Goal: Task Accomplishment & Management: Manage account settings

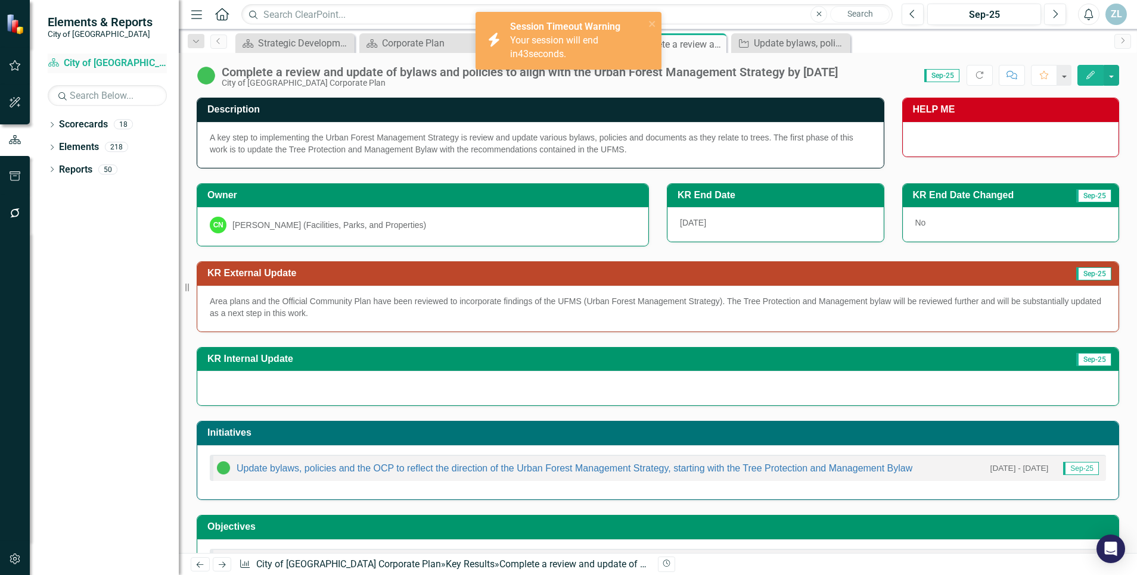
click at [115, 61] on link "Scorecard City of Maple Ridge Corporate Plan" at bounding box center [107, 64] width 119 height 14
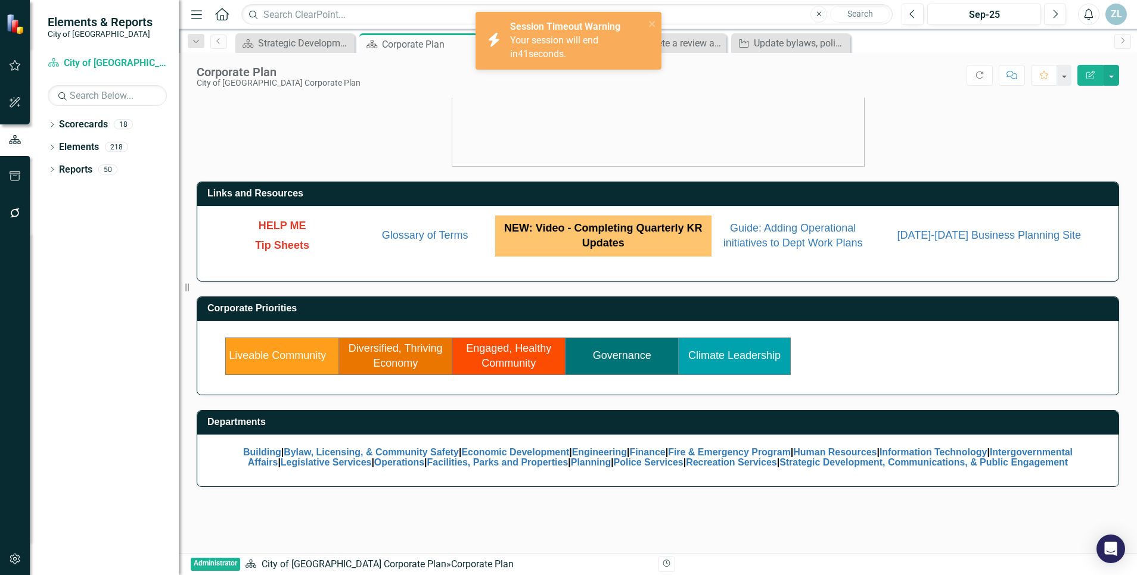
click at [712, 365] on td "Climate Leadership" at bounding box center [734, 356] width 112 height 37
click at [713, 362] on link "Climate Leadership" at bounding box center [734, 356] width 92 height 12
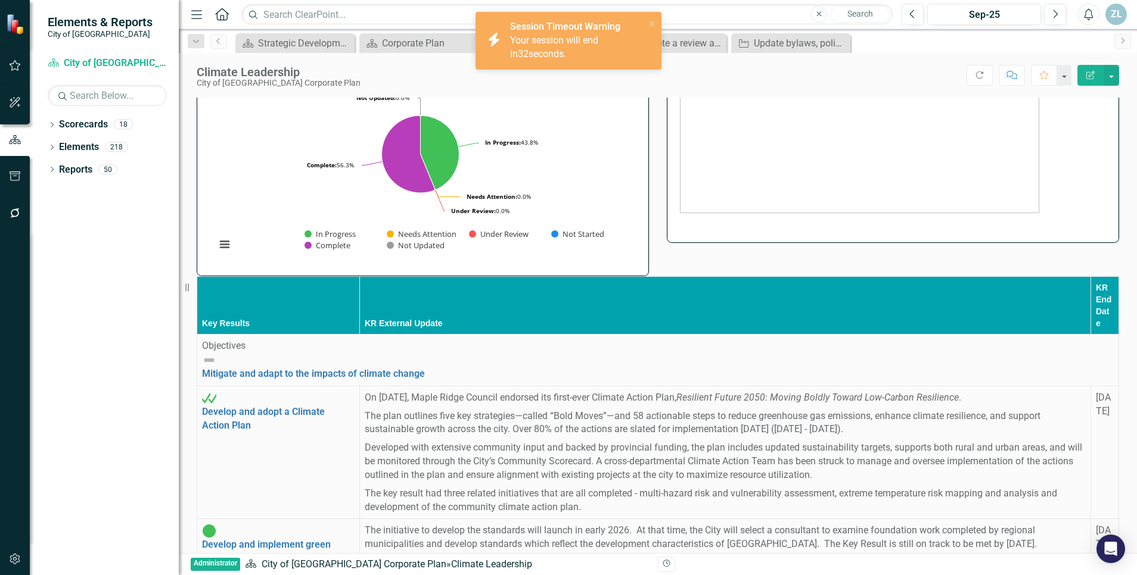
scroll to position [237, 0]
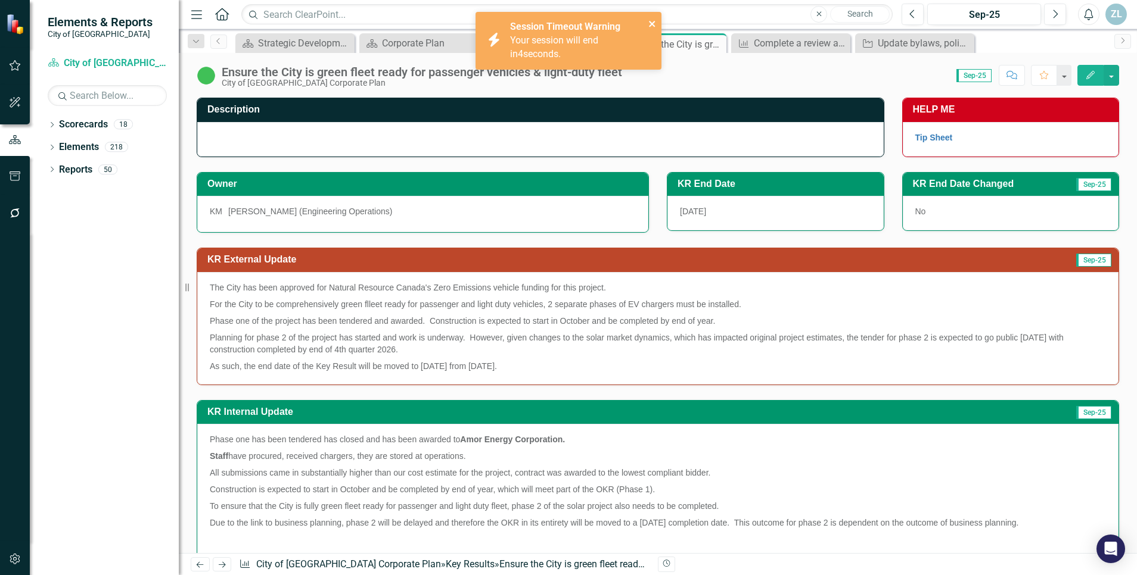
click at [652, 24] on icon "close" at bounding box center [652, 24] width 6 height 6
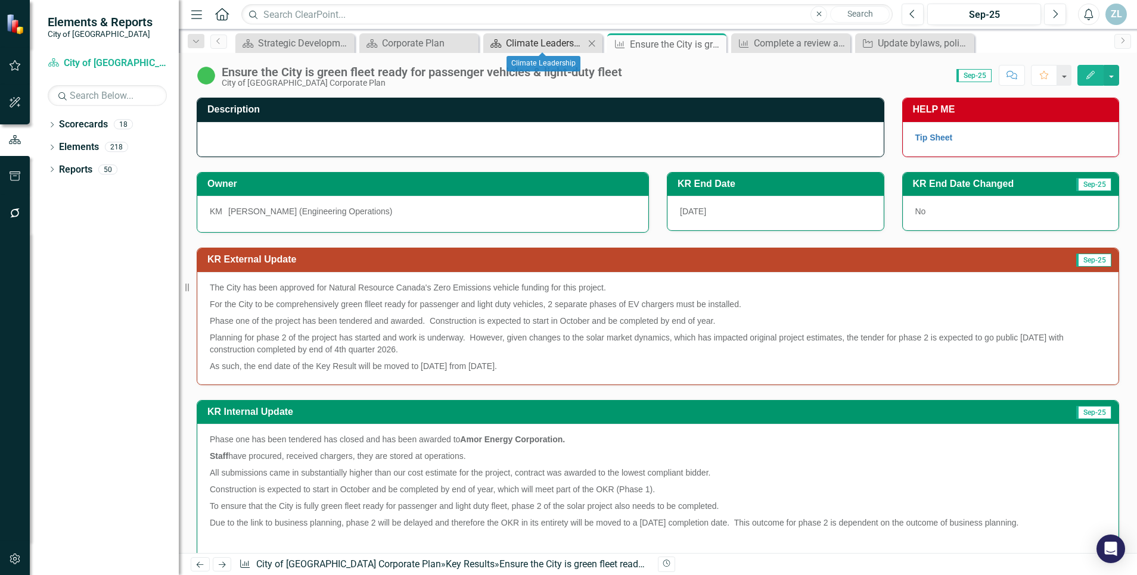
click at [562, 44] on div "Climate Leadership" at bounding box center [545, 43] width 79 height 15
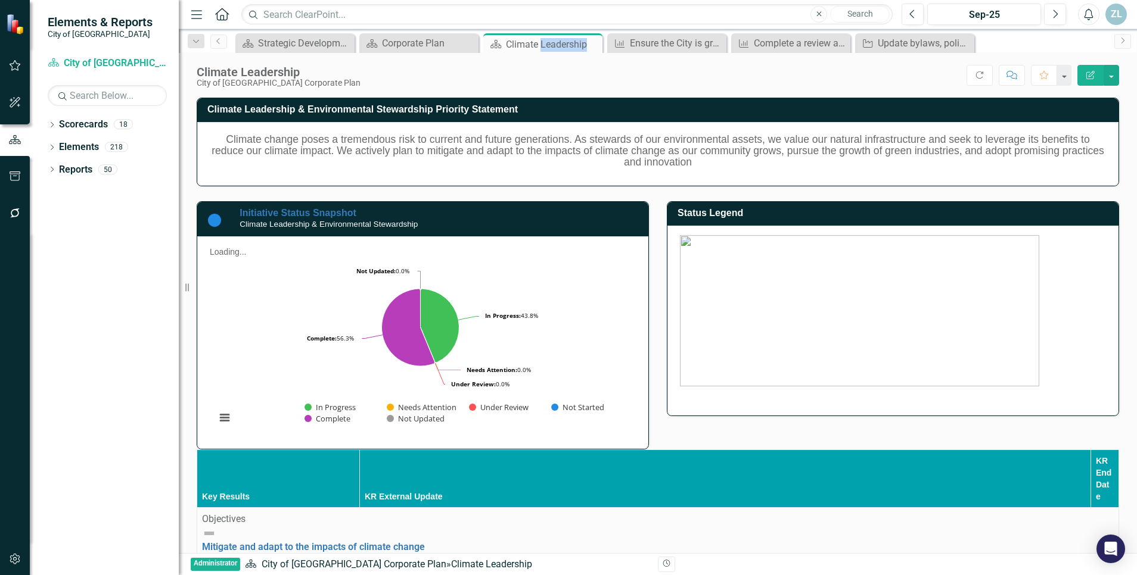
click at [562, 44] on div "Climate Leadership" at bounding box center [553, 44] width 94 height 15
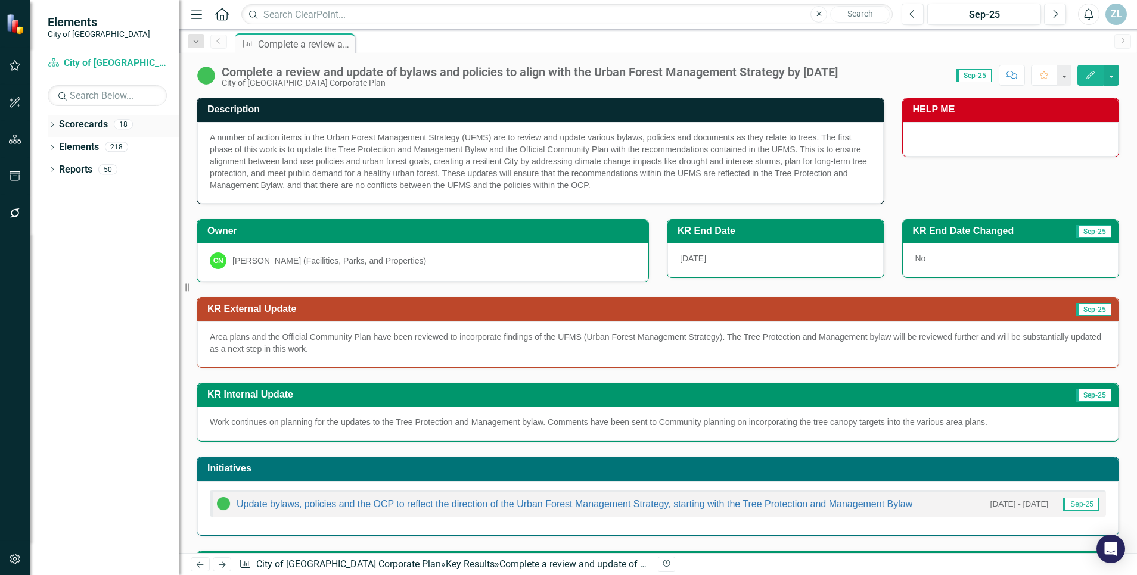
click at [82, 126] on link "Scorecards" at bounding box center [83, 125] width 49 height 14
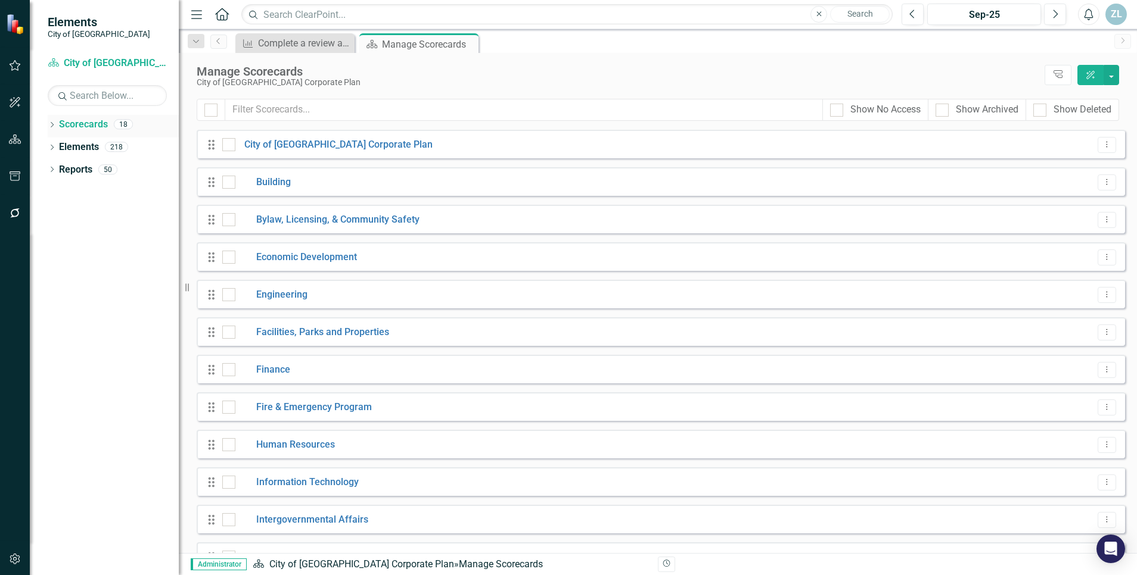
click at [56, 127] on icon "Dropdown" at bounding box center [52, 126] width 8 height 7
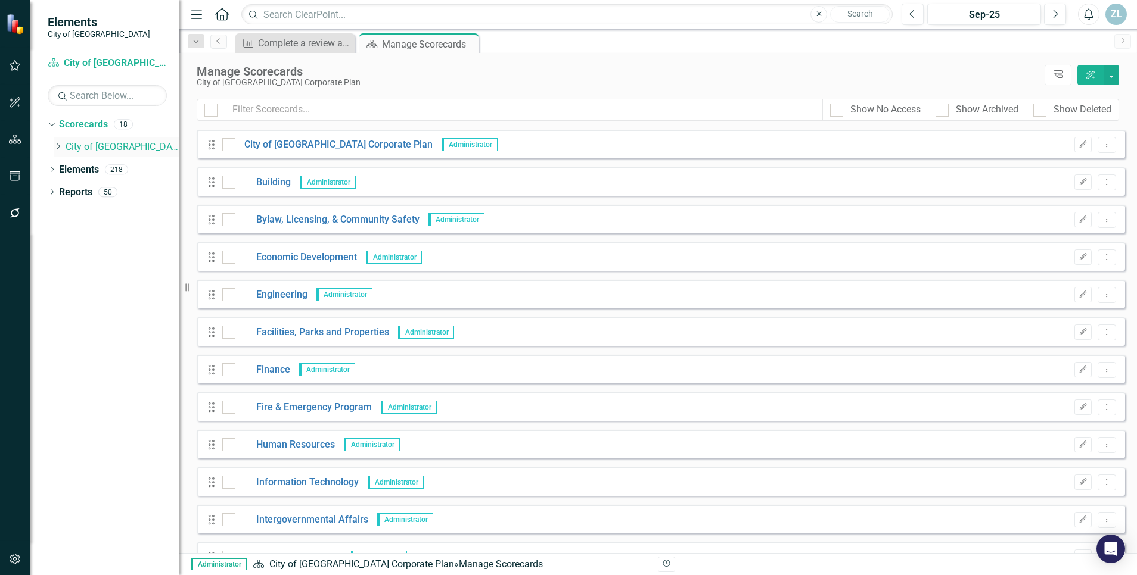
click at [95, 150] on link "City of [GEOGRAPHIC_DATA] Corporate Plan" at bounding box center [122, 148] width 113 height 14
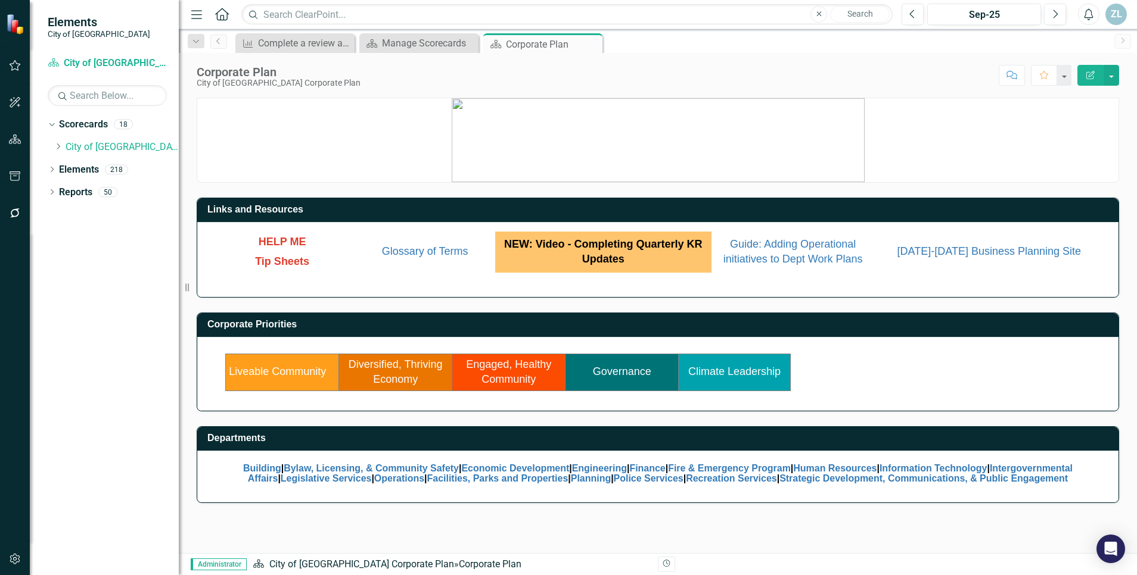
click at [725, 367] on link "Climate Leadership" at bounding box center [734, 372] width 92 height 12
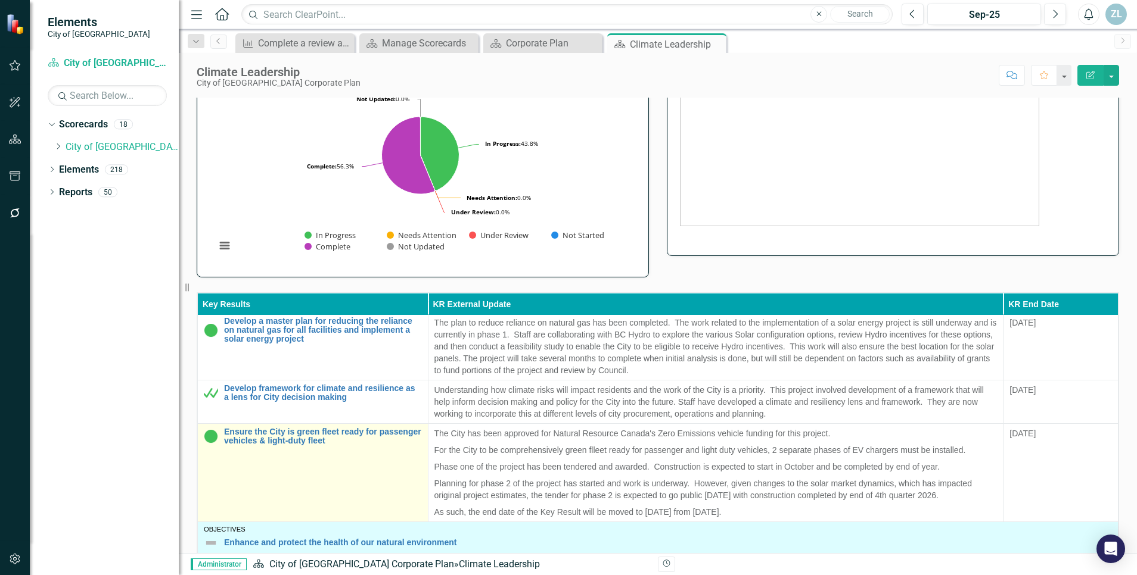
scroll to position [223, 0]
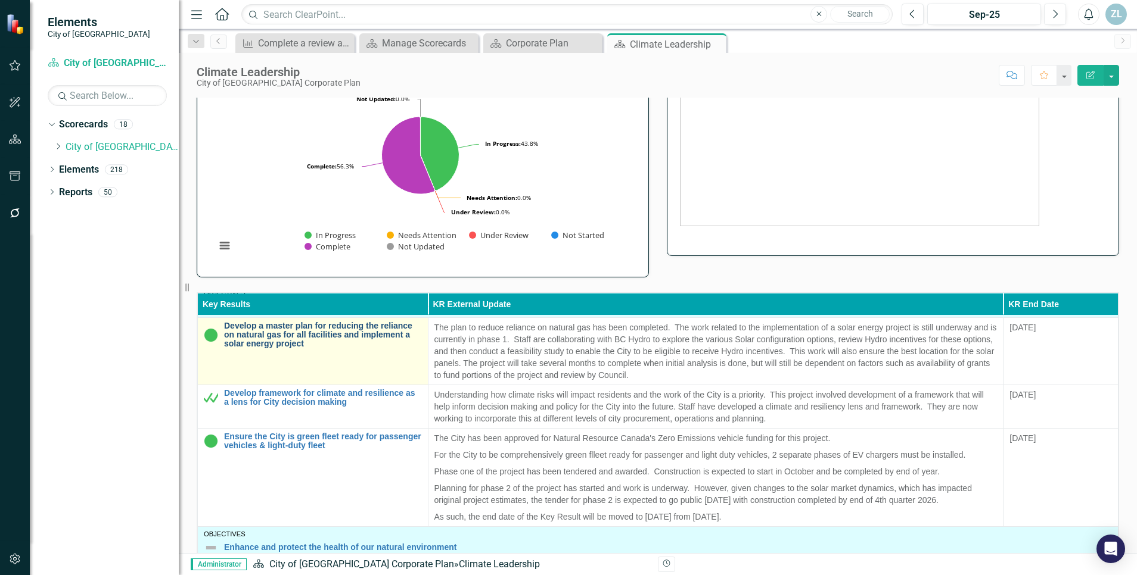
click at [325, 349] on link "Develop a master plan for reducing the reliance on natural gas for all faciliti…" at bounding box center [323, 335] width 198 height 27
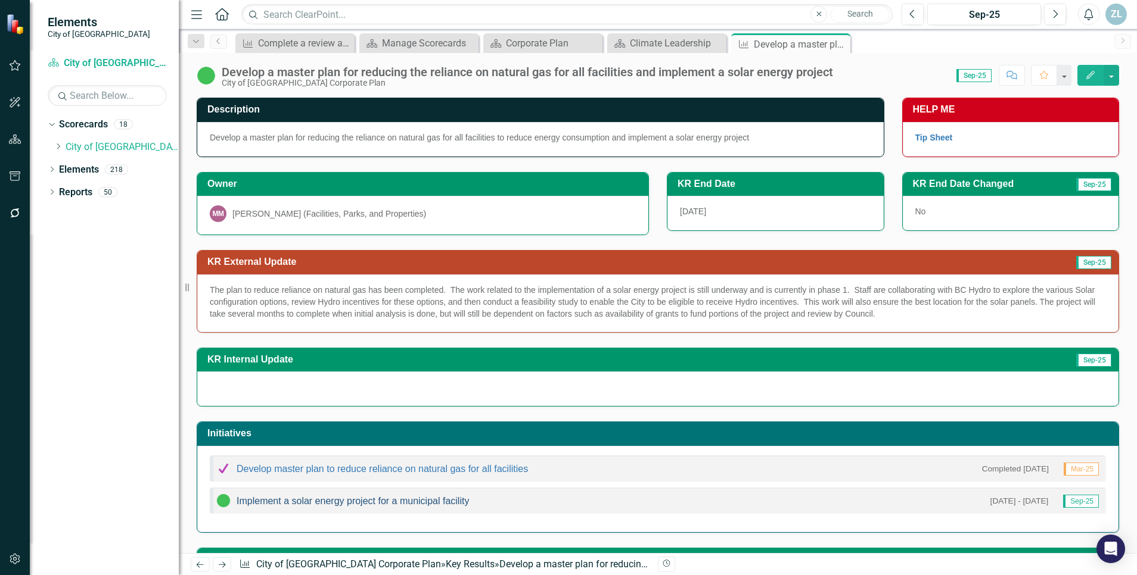
click at [331, 500] on link "Implement a solar energy project for a municipal facility" at bounding box center [352, 501] width 232 height 10
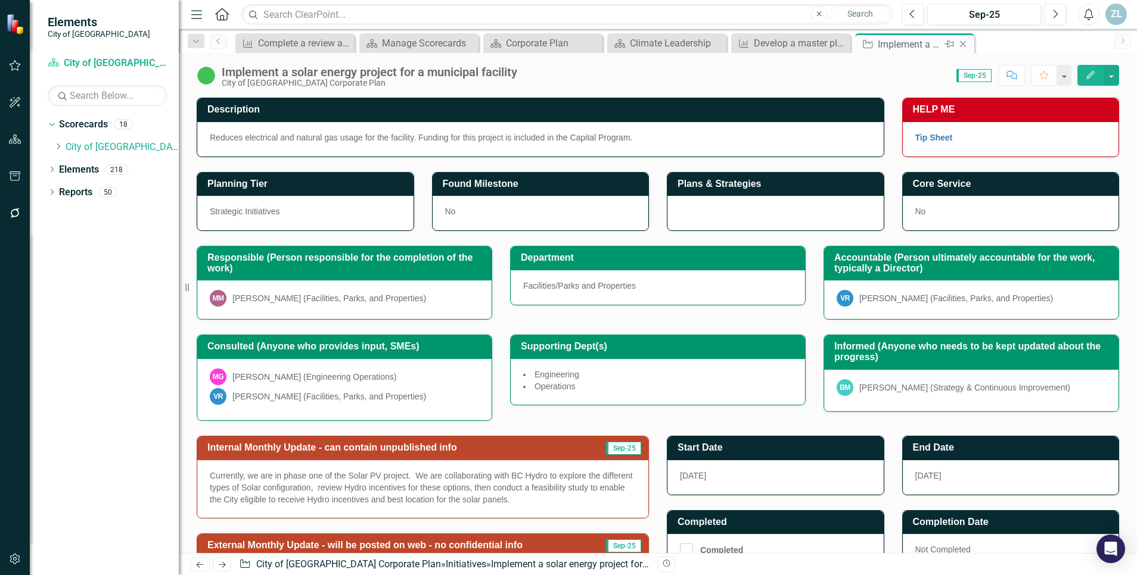
click at [961, 46] on icon "Close" at bounding box center [963, 44] width 12 height 10
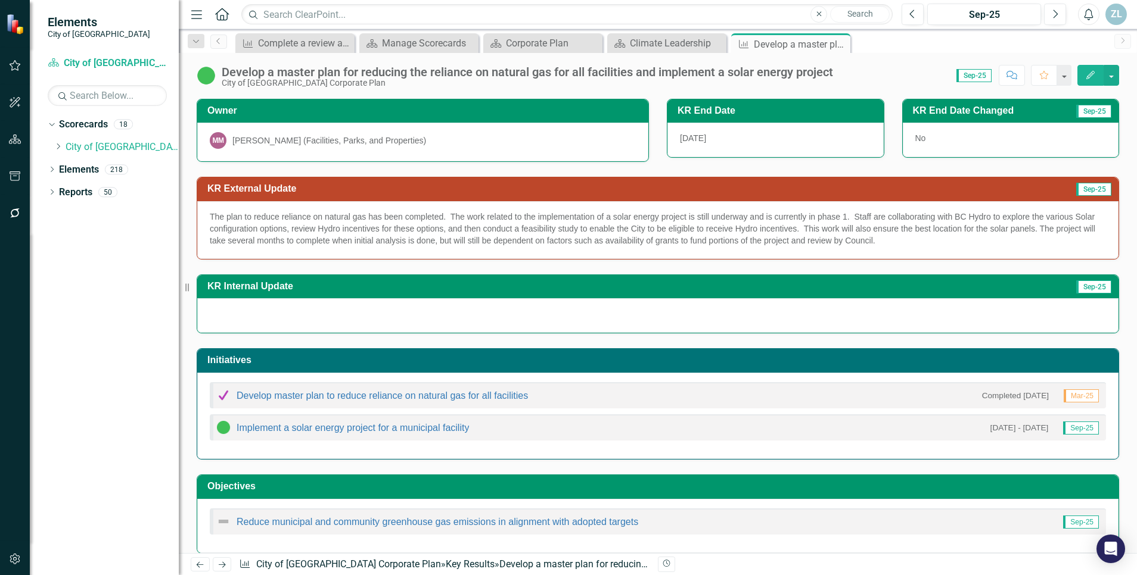
scroll to position [74, 0]
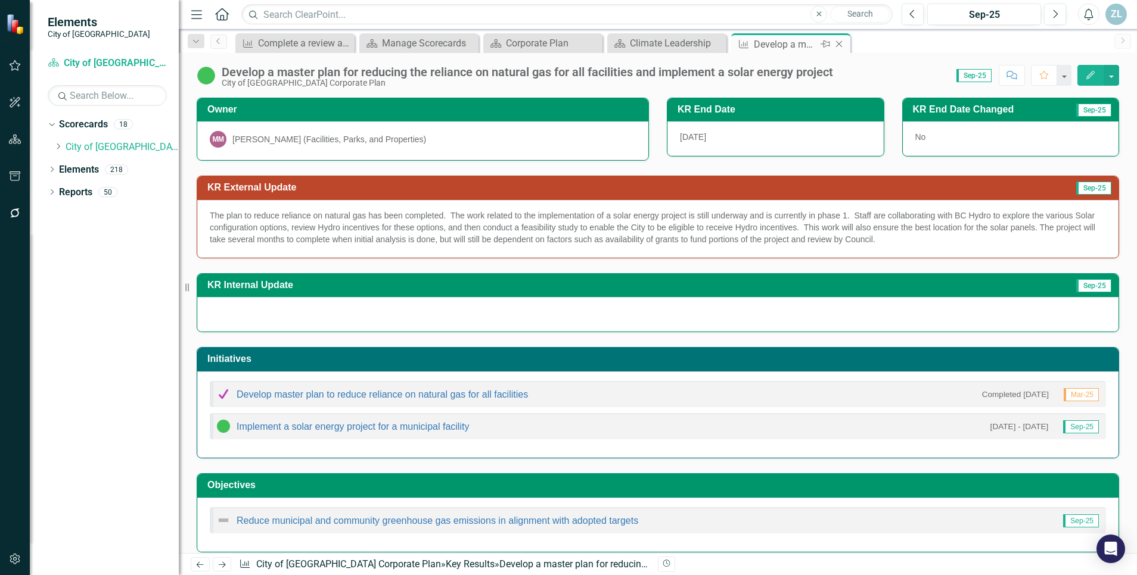
click at [843, 46] on icon "Close" at bounding box center [839, 44] width 12 height 10
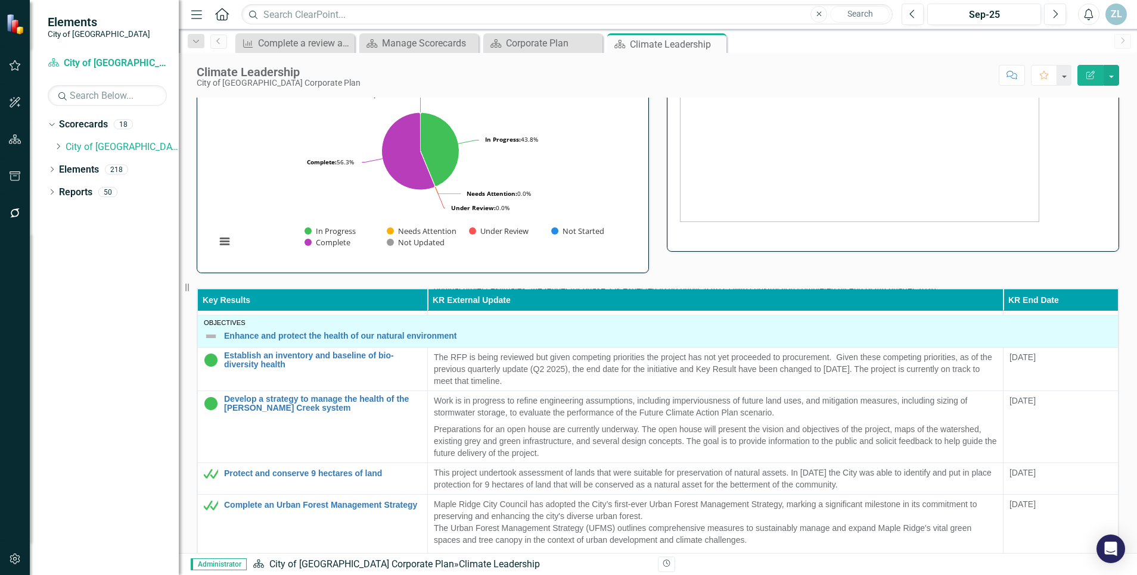
scroll to position [443, 0]
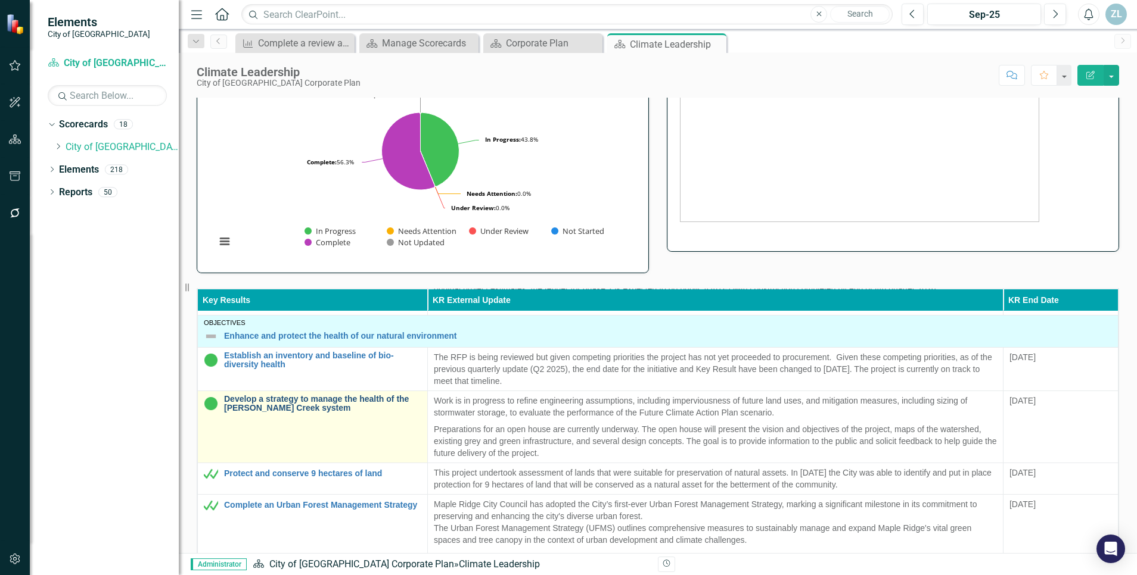
click at [318, 400] on link "Develop a strategy to manage the health of the [PERSON_NAME] Creek system" at bounding box center [322, 404] width 197 height 18
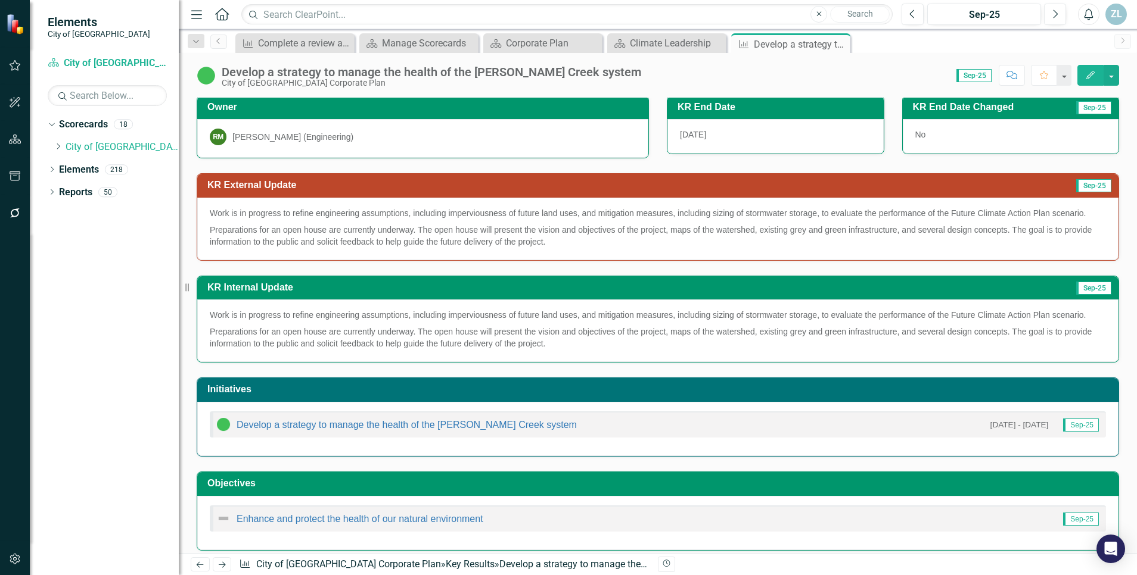
scroll to position [120, 0]
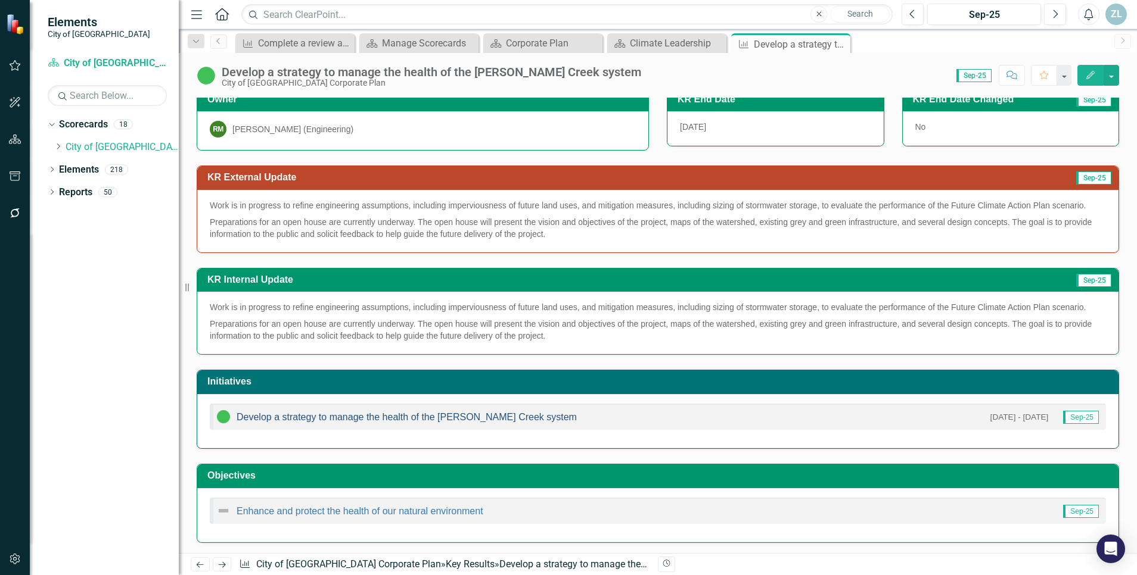
click at [391, 421] on link "Develop a strategy to manage the health of the [PERSON_NAME] Creek system" at bounding box center [406, 417] width 340 height 10
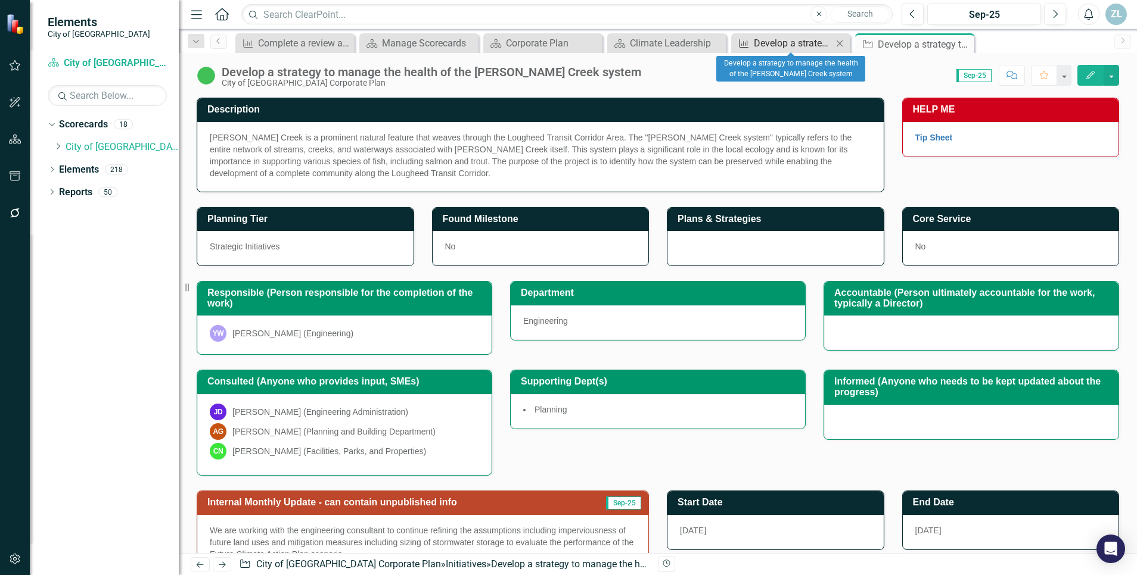
click at [785, 49] on div "Develop a strategy to manage the health of the [PERSON_NAME] Creek system" at bounding box center [793, 43] width 79 height 15
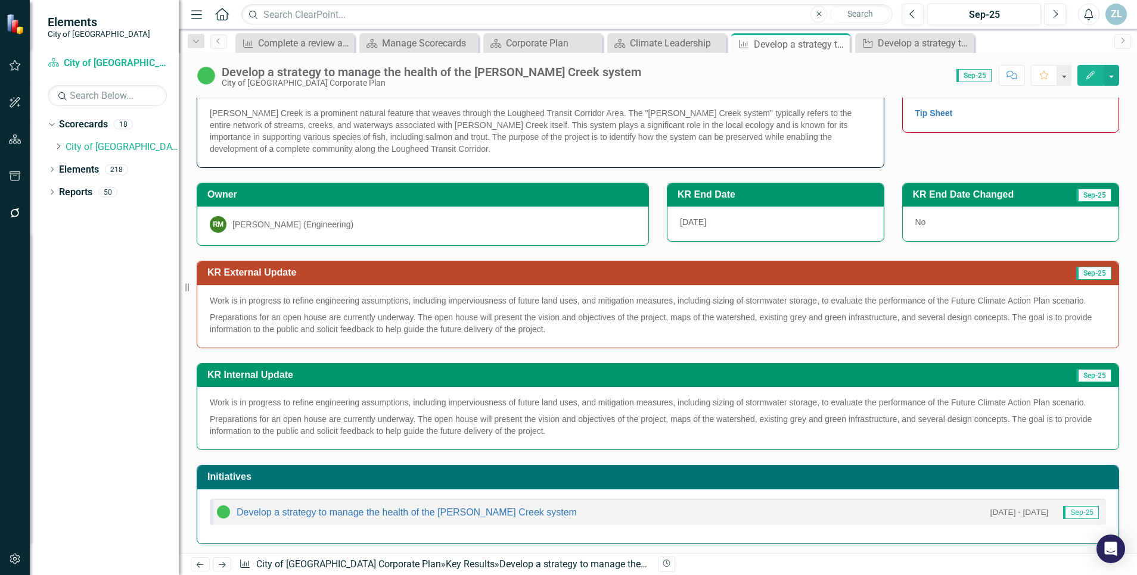
scroll to position [25, 0]
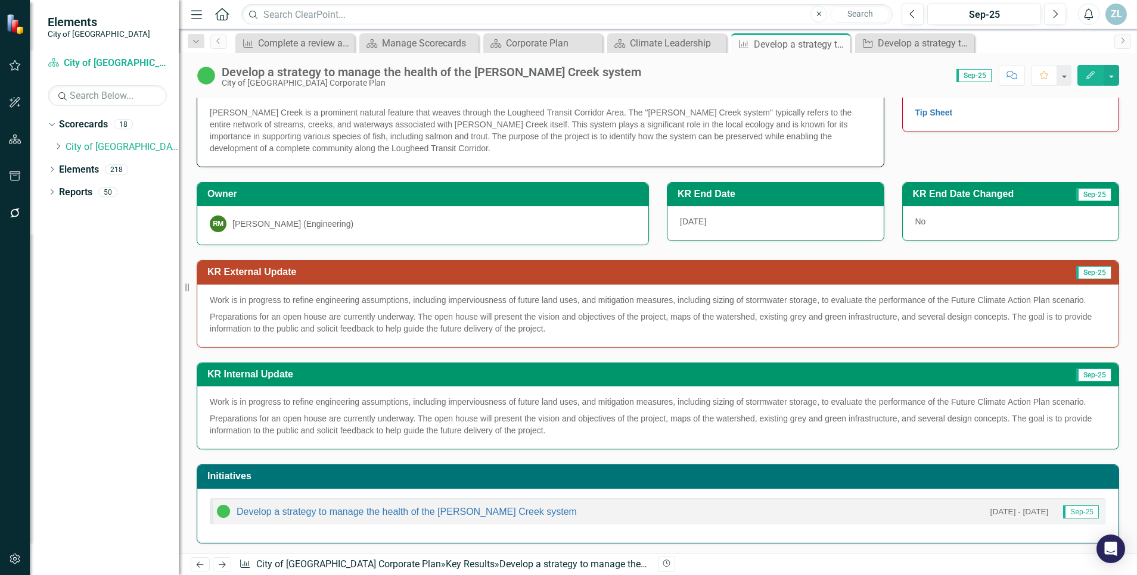
click at [439, 332] on p "Preparations for an open house are currently underway. The open house will pres…" at bounding box center [658, 322] width 896 height 26
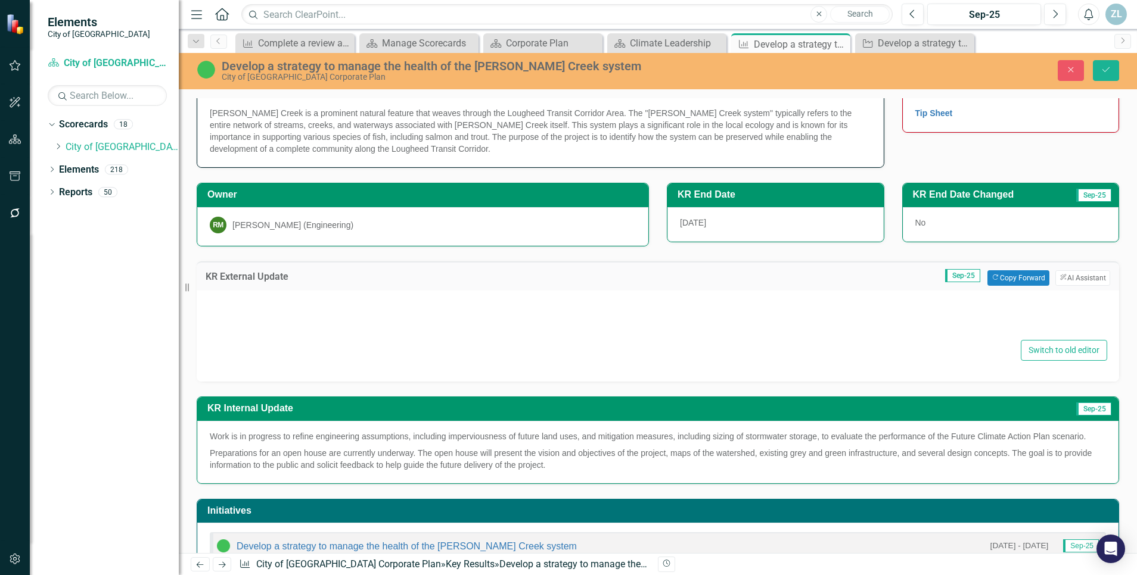
type textarea "<p>Work is in progress to refine engineering assumptions, including imperviousn…"
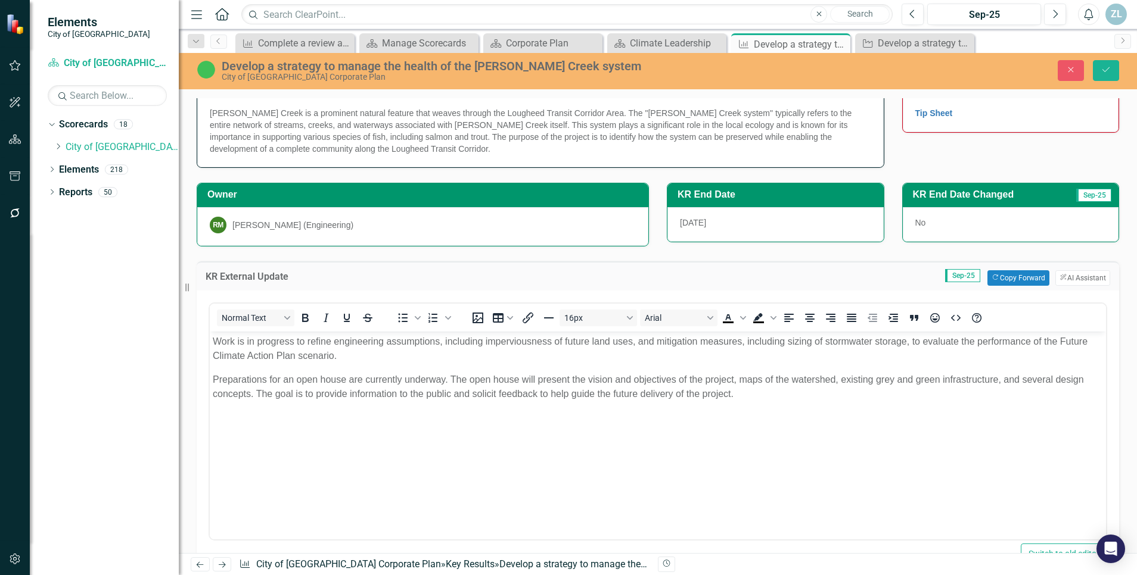
scroll to position [0, 0]
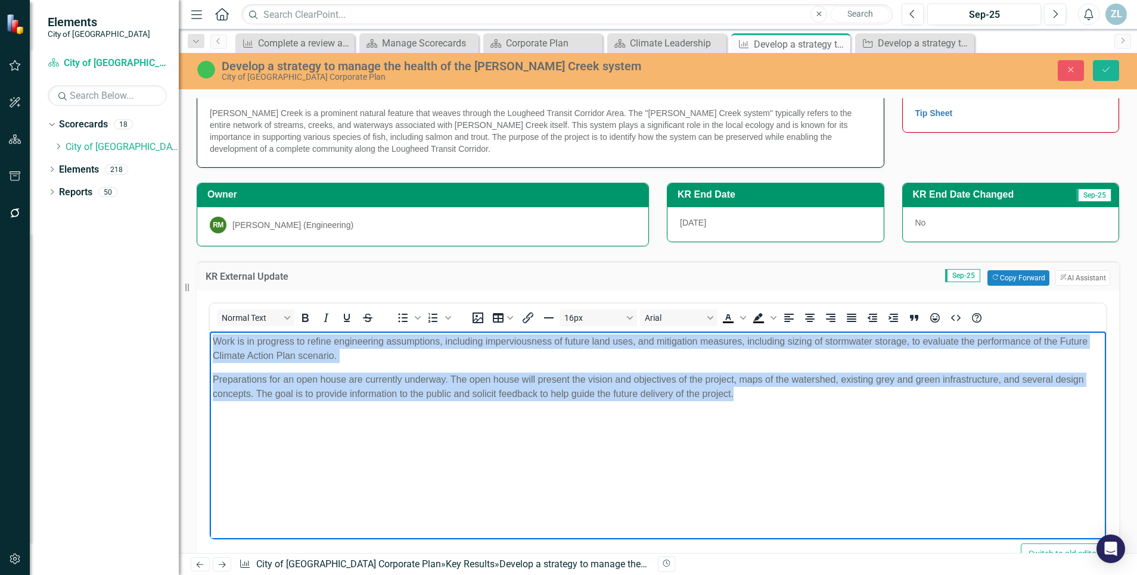
drag, startPoint x: 780, startPoint y: 403, endPoint x: 151, endPoint y: 338, distance: 632.4
click at [210, 338] on html "Work is in progress to refine engineering assumptions, including imperviousness…" at bounding box center [658, 420] width 896 height 179
copy body "Work is in progress to refine engineering assumptions, including imperviousness…"
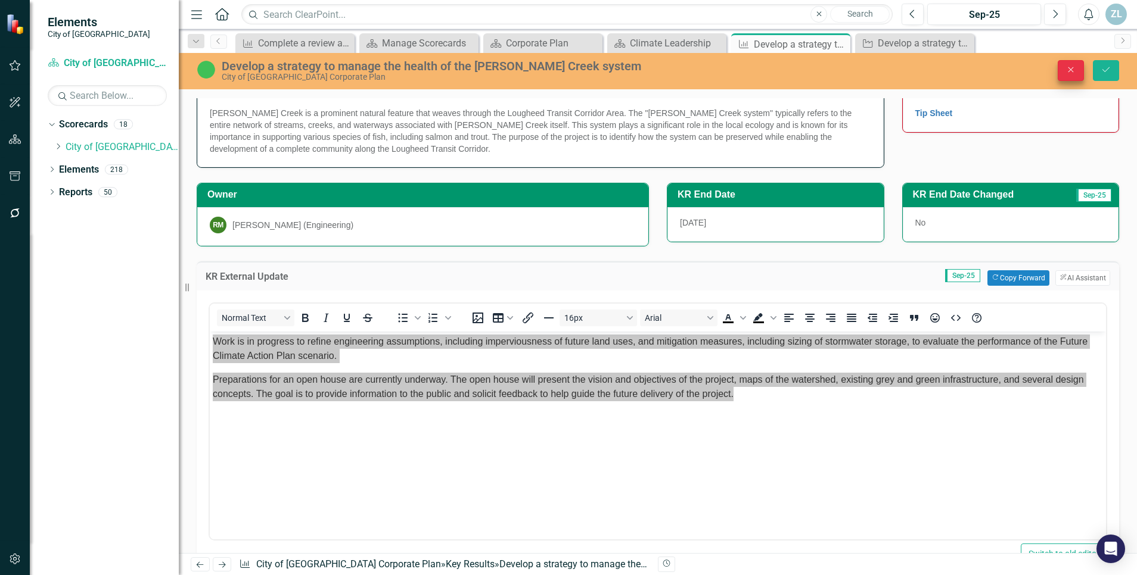
click at [1063, 67] on button "Close" at bounding box center [1070, 70] width 26 height 21
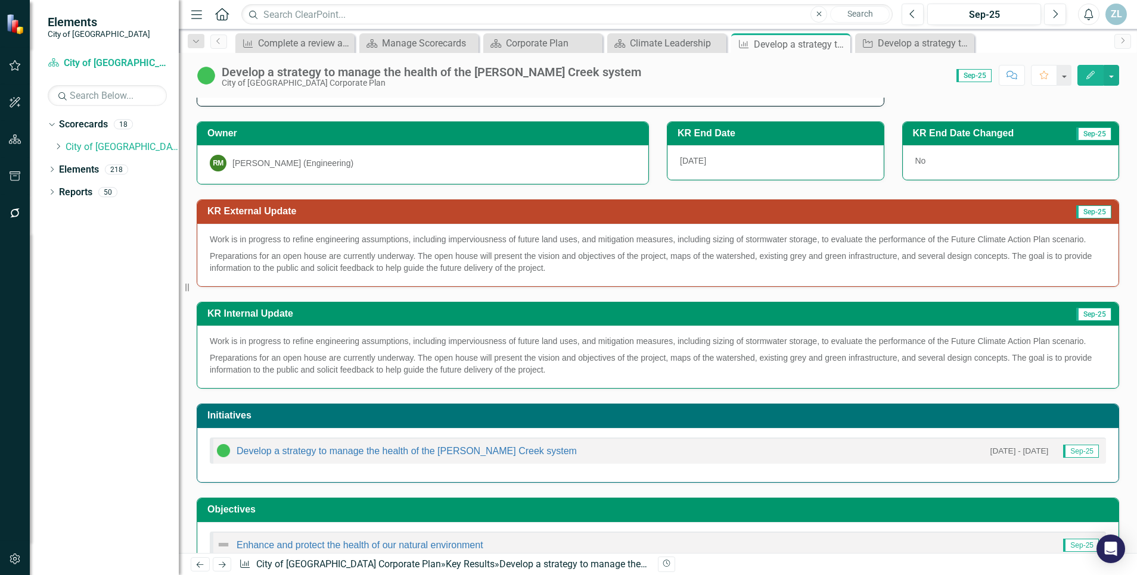
scroll to position [122, 0]
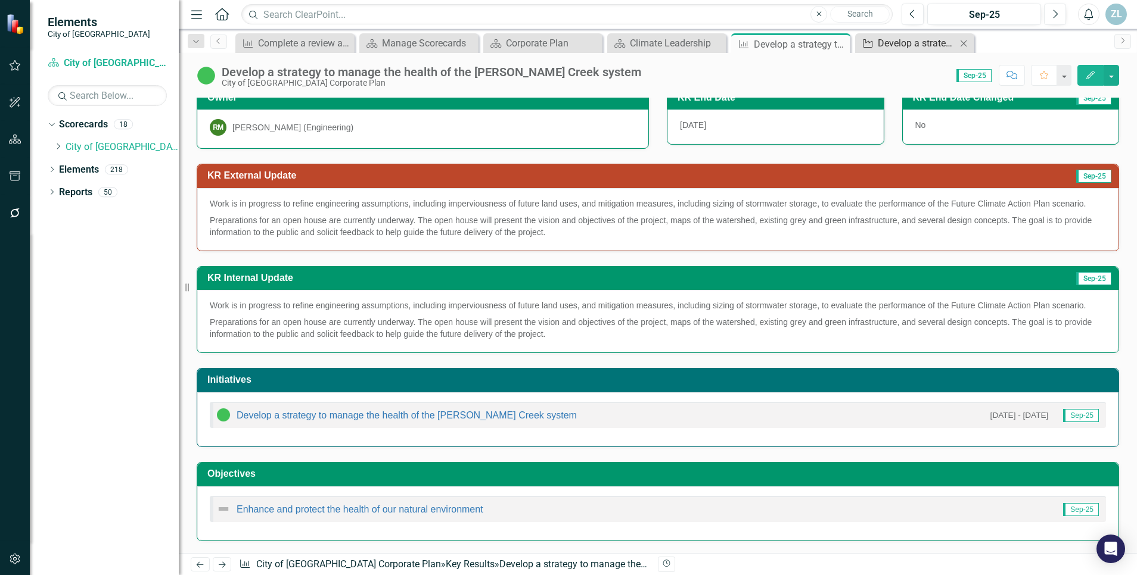
click at [891, 43] on div "Develop a strategy to manage the health of the [PERSON_NAME] Creek system" at bounding box center [916, 43] width 79 height 15
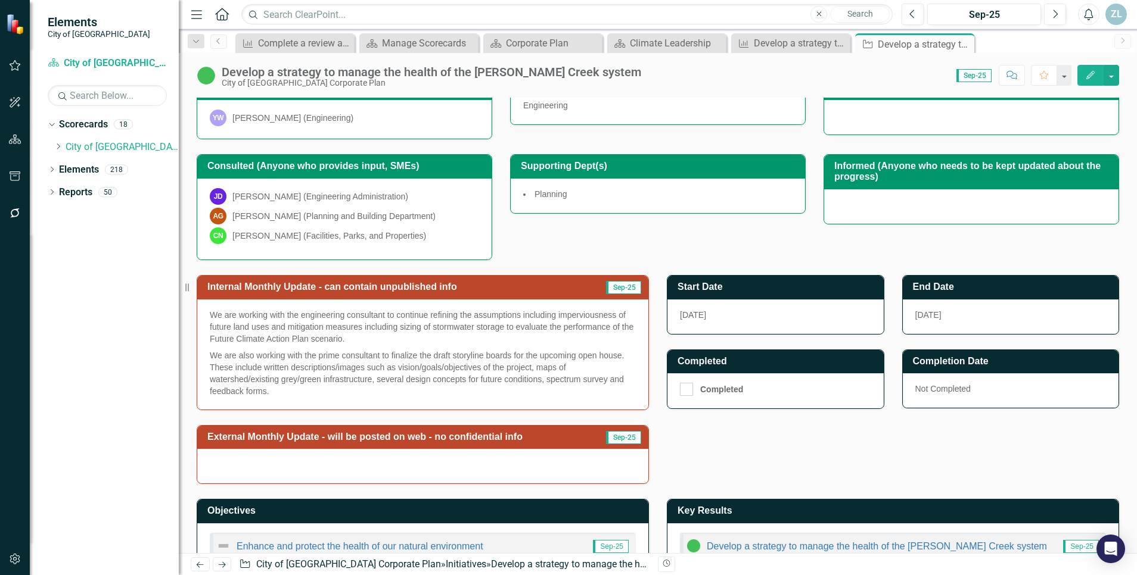
scroll to position [216, 0]
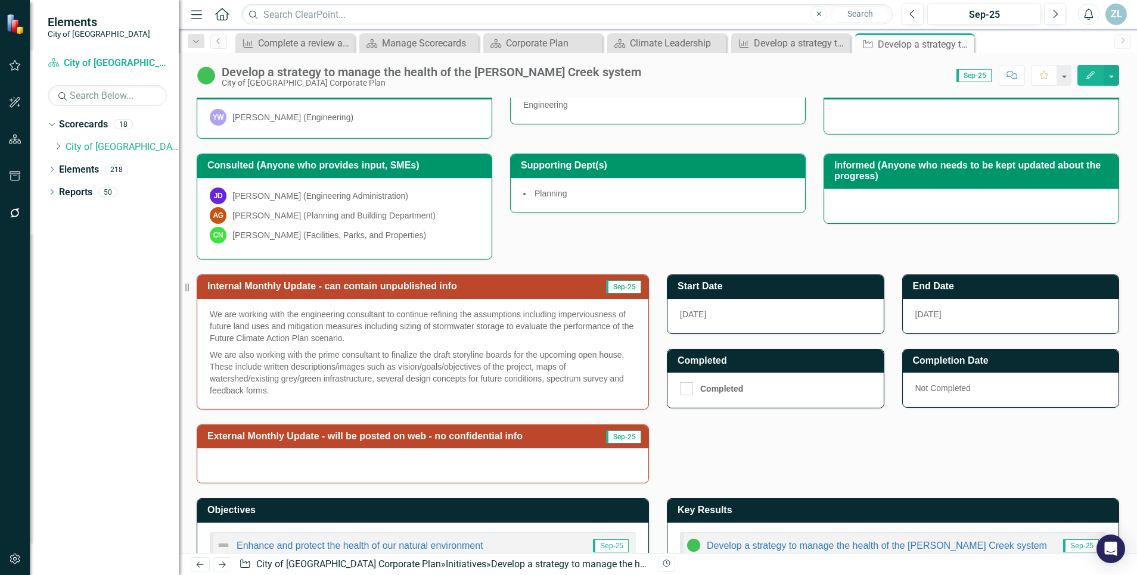
click at [300, 461] on div at bounding box center [422, 466] width 451 height 35
click at [412, 459] on div at bounding box center [422, 466] width 451 height 35
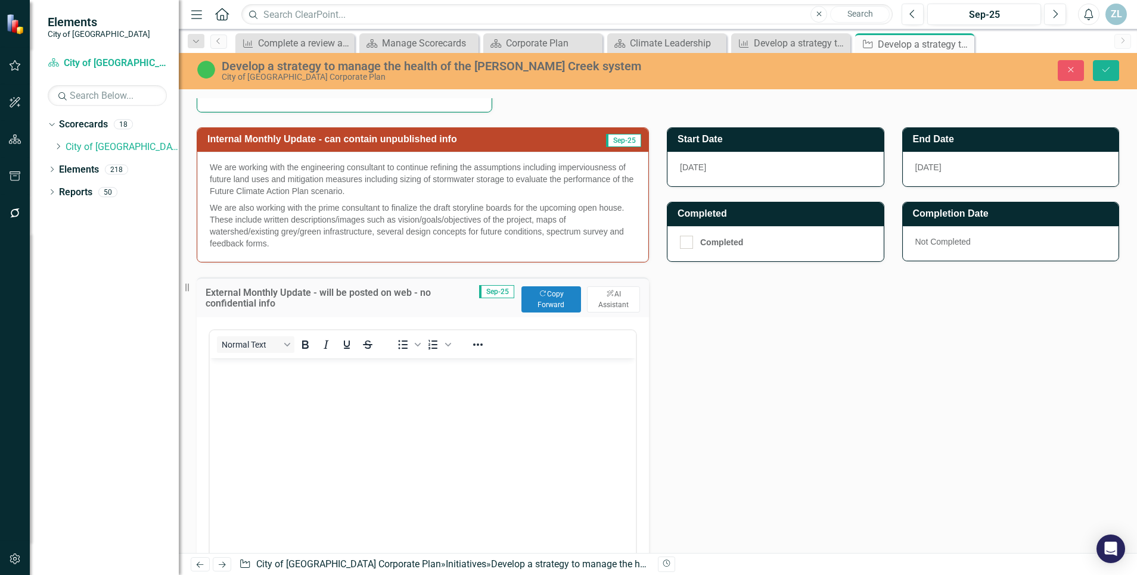
scroll to position [369, 0]
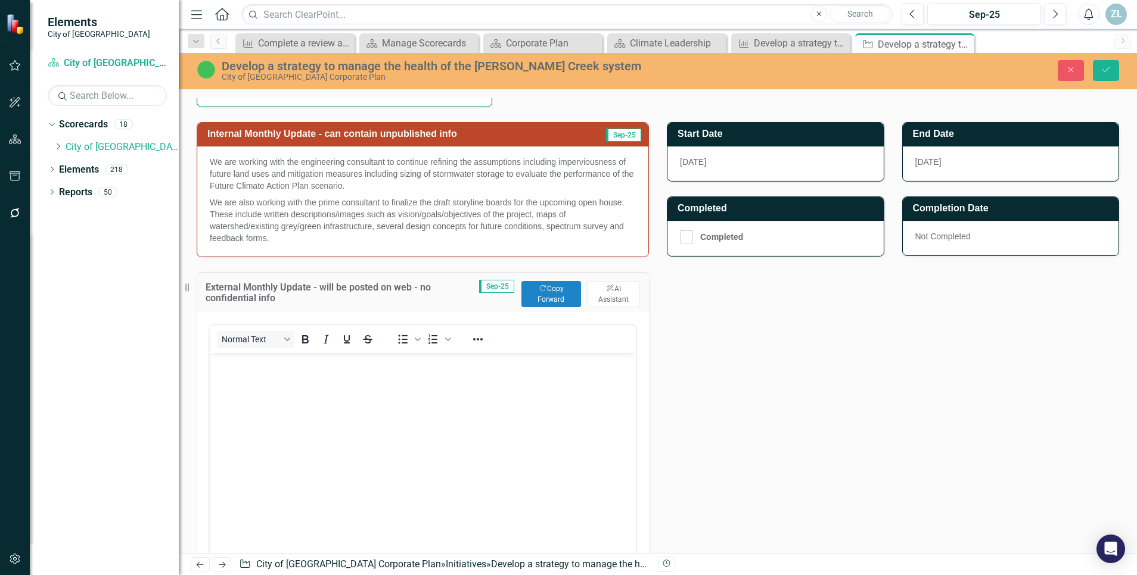
click at [304, 390] on body "Rich Text Area. Press ALT-0 for help." at bounding box center [423, 442] width 426 height 179
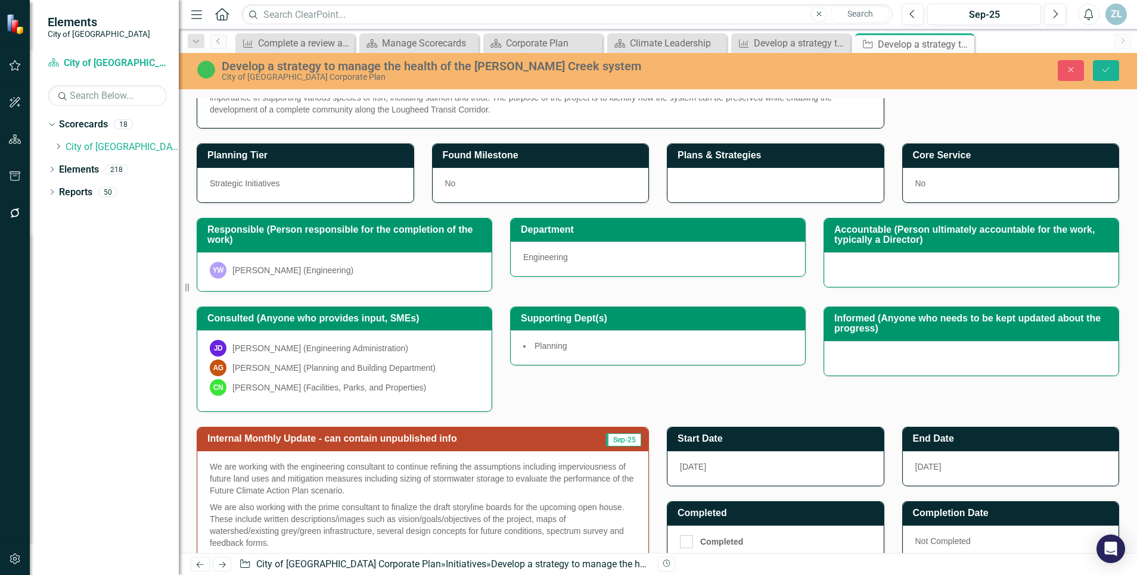
scroll to position [0, 0]
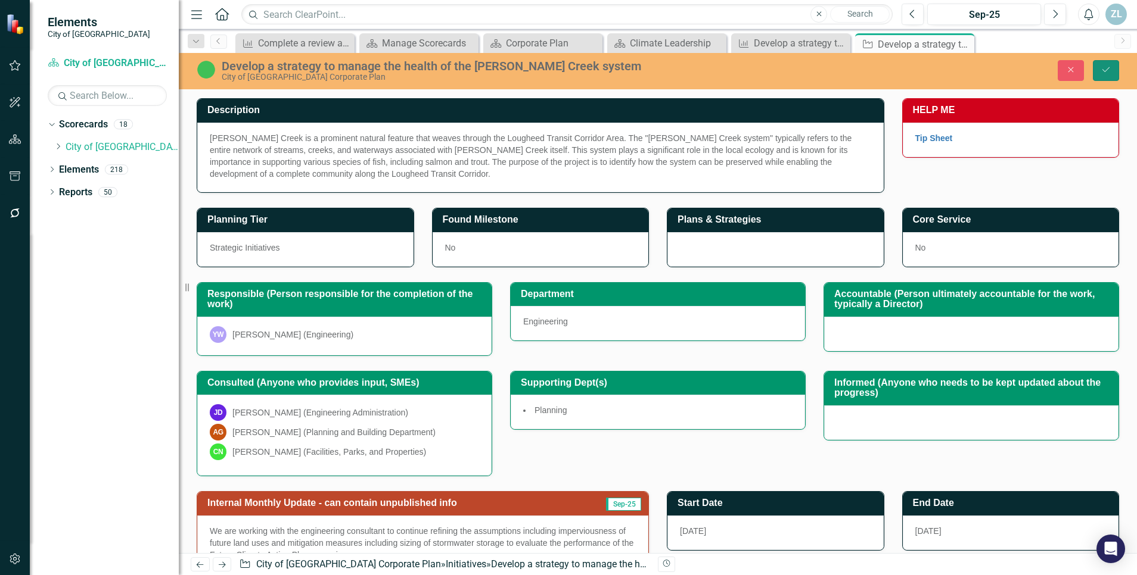
click at [1102, 77] on button "Save" at bounding box center [1105, 70] width 26 height 21
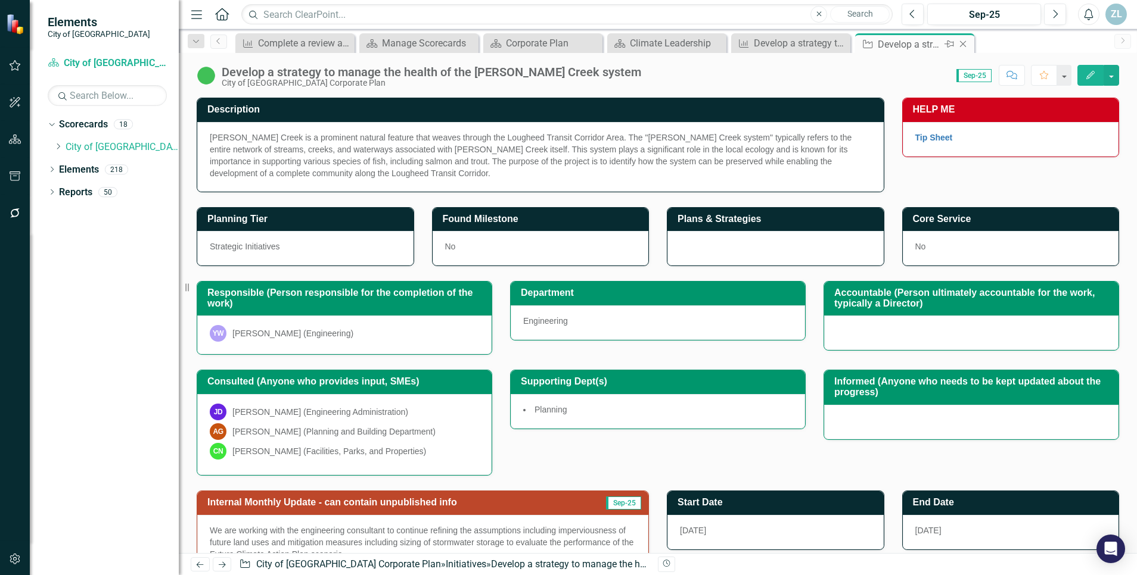
click at [967, 47] on icon "Close" at bounding box center [963, 44] width 12 height 10
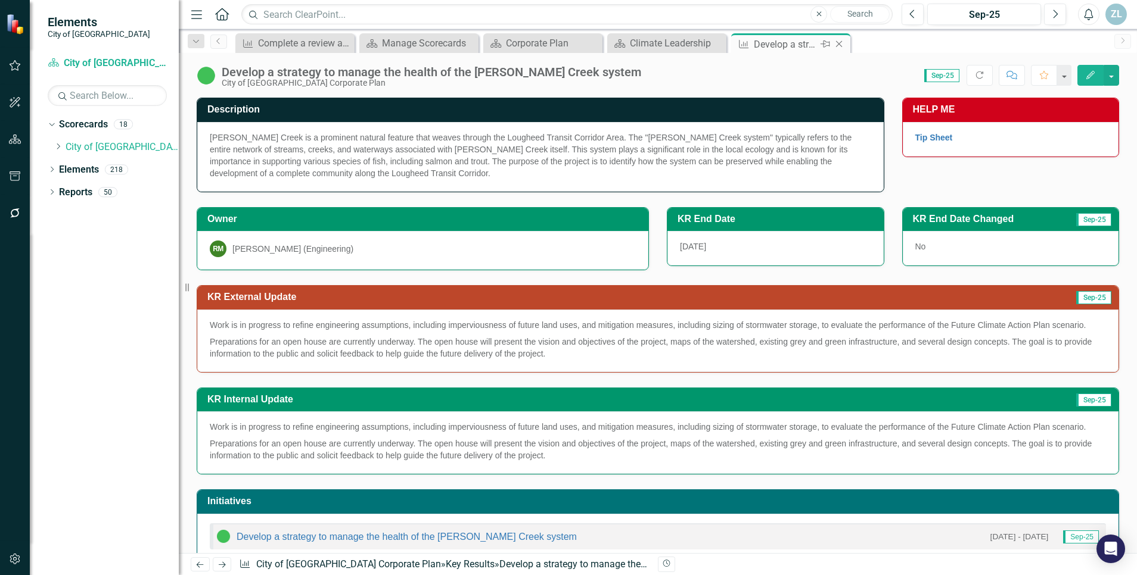
click at [836, 46] on icon "Close" at bounding box center [839, 44] width 12 height 10
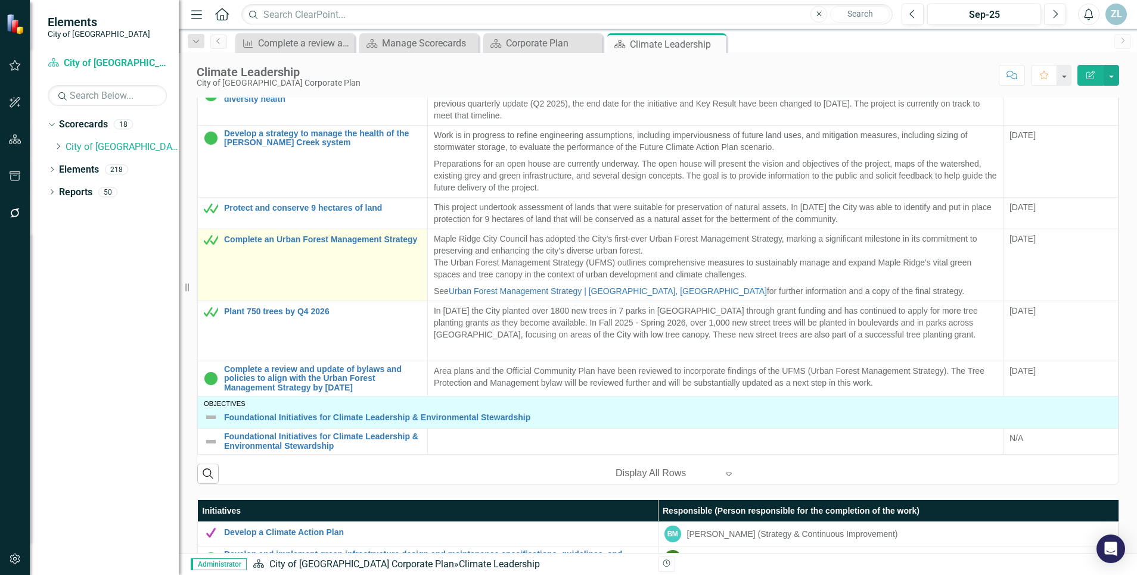
scroll to position [434, 0]
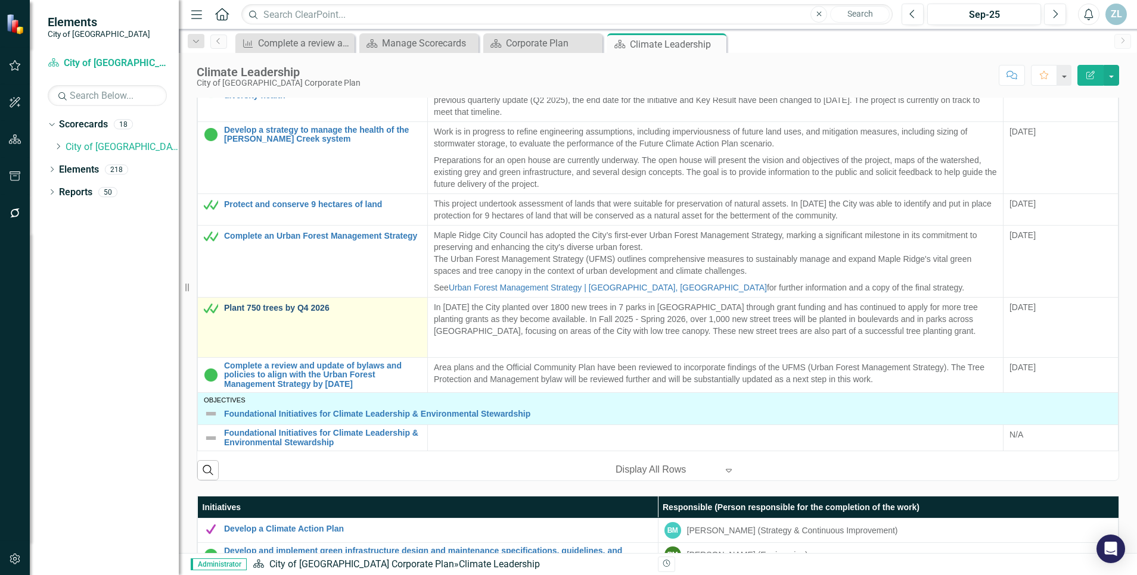
click at [259, 313] on link "Plant 750 trees by Q4 2026" at bounding box center [322, 308] width 197 height 9
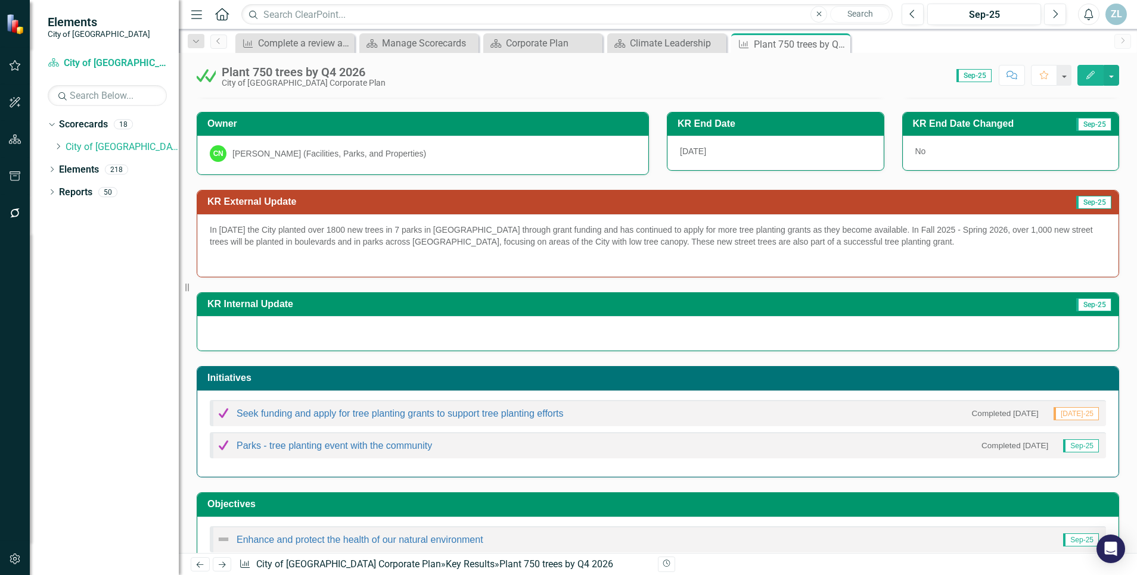
scroll to position [91, 0]
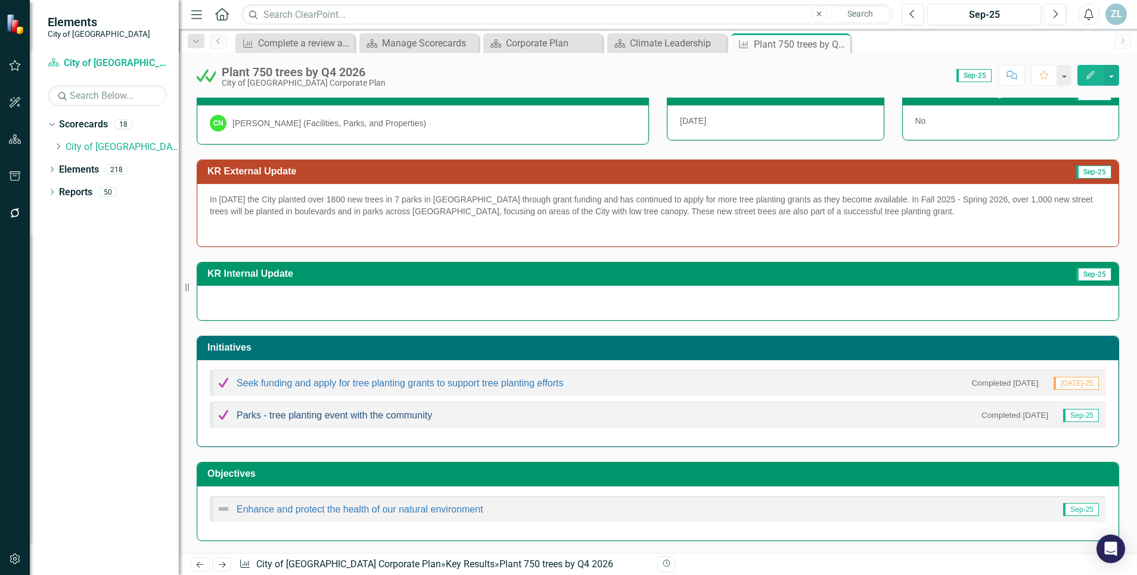
click at [387, 419] on link "Parks - tree planting event with the community" at bounding box center [333, 415] width 195 height 10
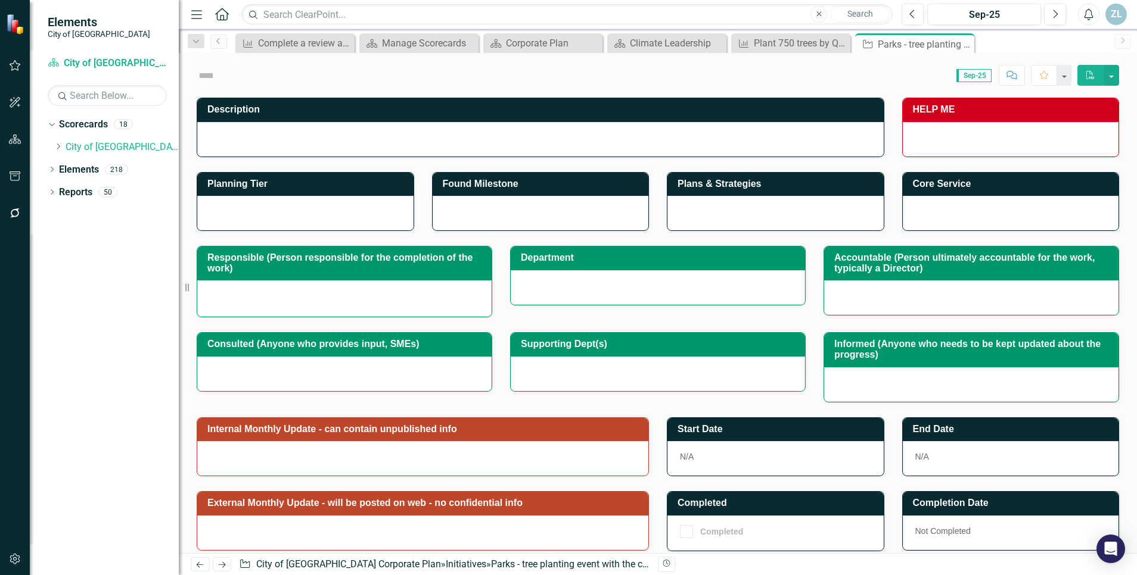
checkbox input "true"
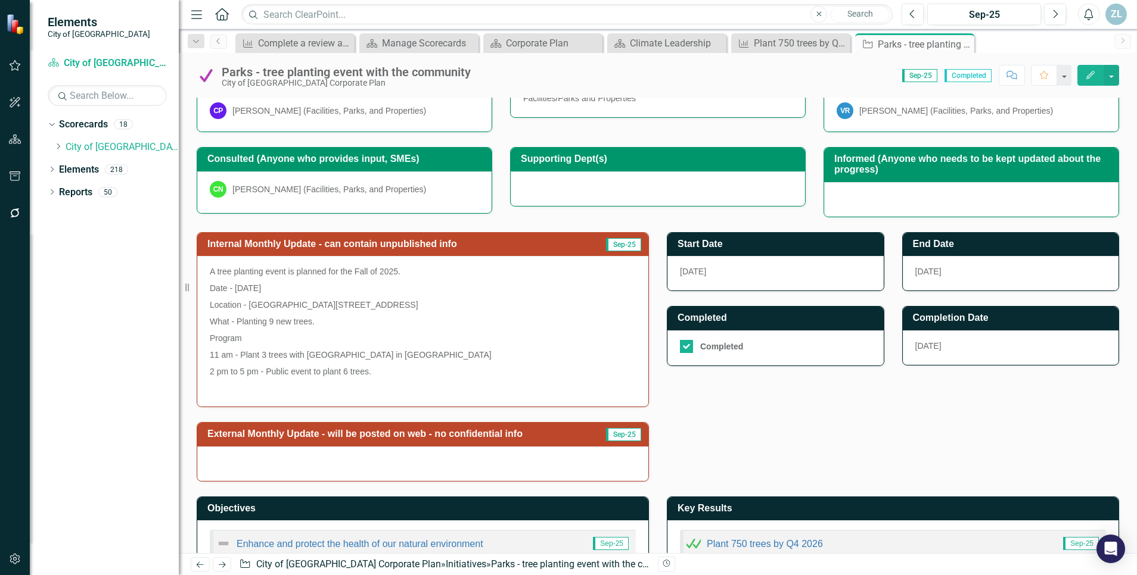
scroll to position [238, 0]
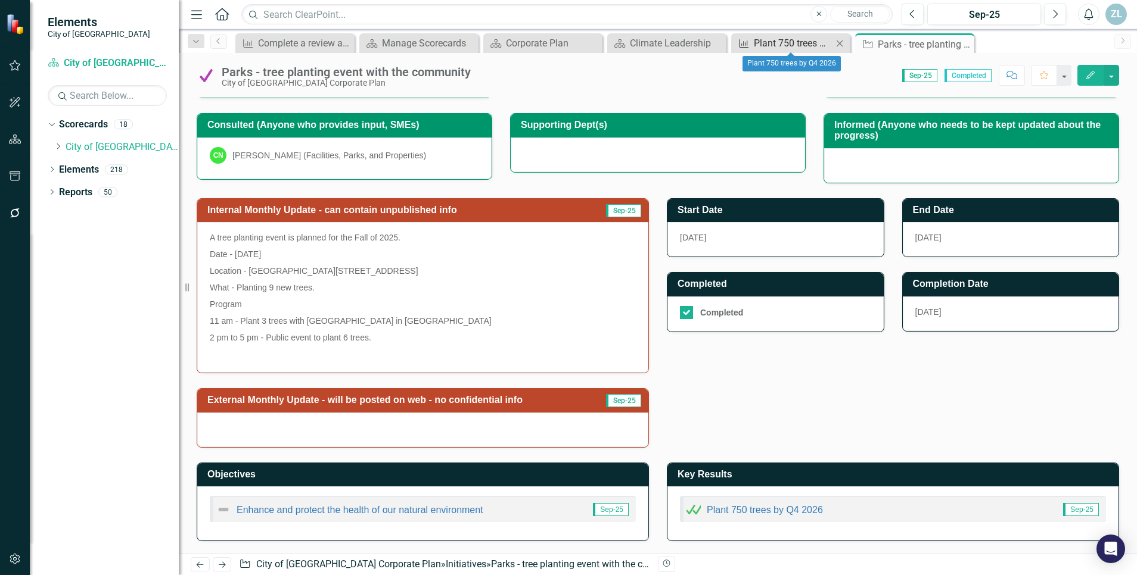
click at [778, 49] on div "Plant 750 trees by Q4 2026" at bounding box center [793, 43] width 79 height 15
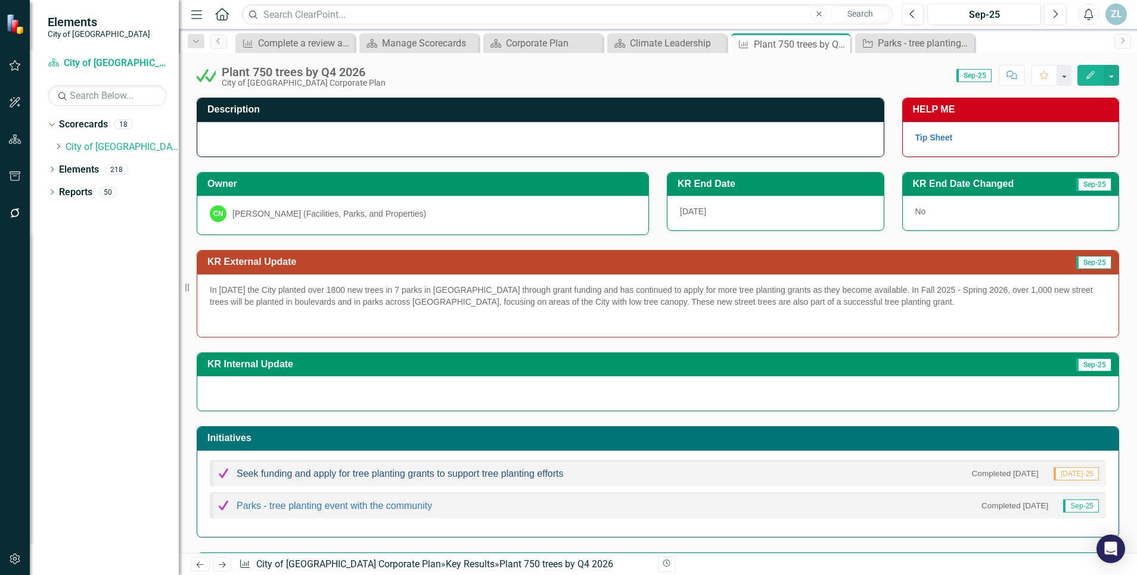
click at [395, 471] on link "Seek funding and apply for tree planting grants to support tree planting efforts" at bounding box center [399, 474] width 327 height 10
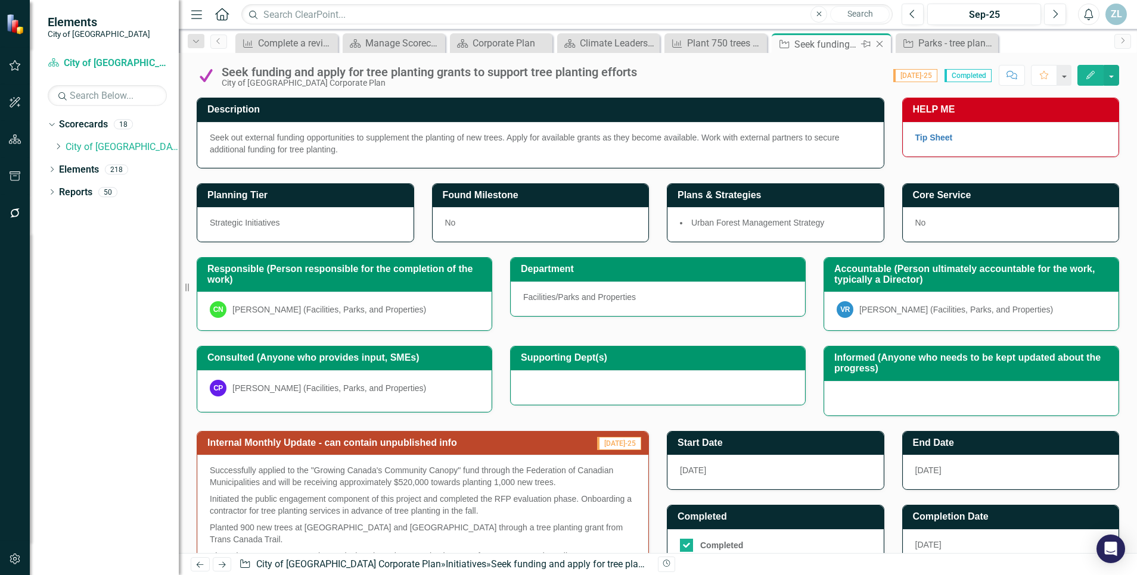
click at [877, 46] on icon at bounding box center [879, 44] width 7 height 7
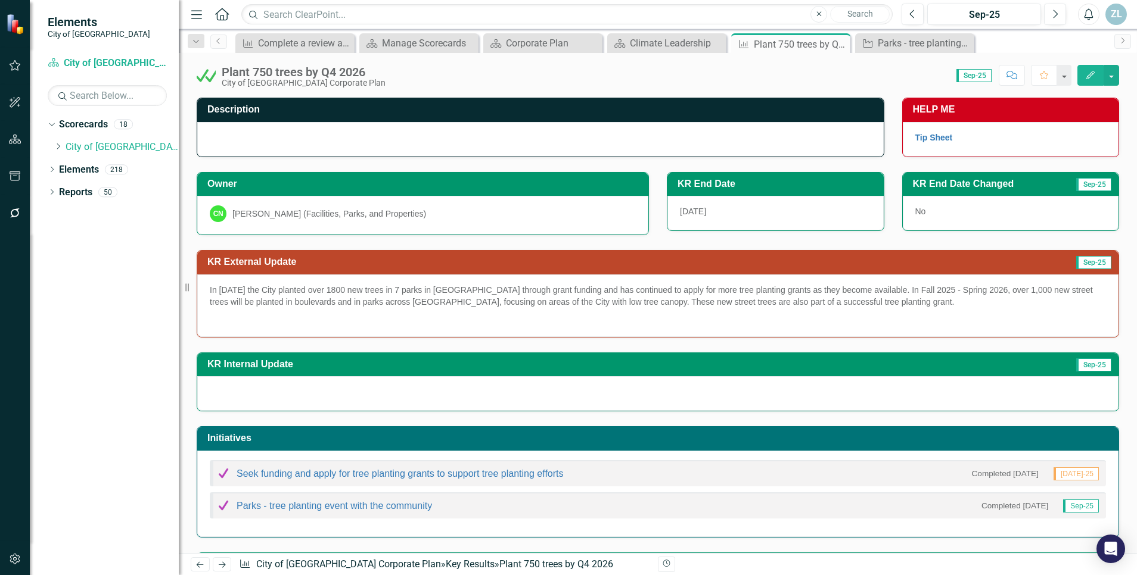
click at [263, 279] on div "In [DATE] the City planted over 1800 new trees in 7 parks in [GEOGRAPHIC_DATA] …" at bounding box center [657, 306] width 921 height 63
click at [668, 39] on div "Climate Leadership" at bounding box center [669, 43] width 79 height 15
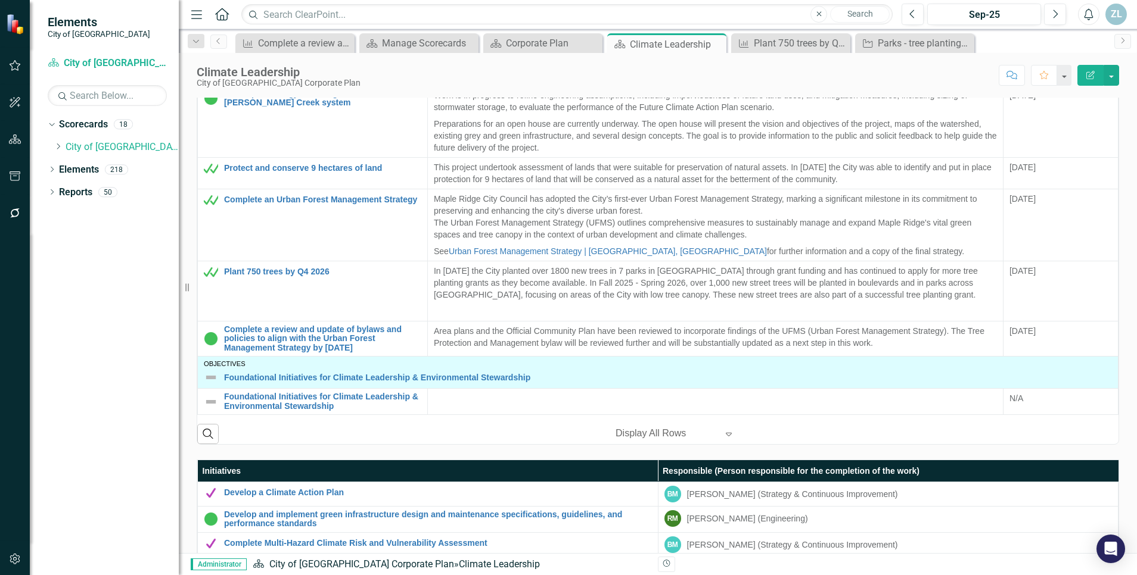
scroll to position [437, 0]
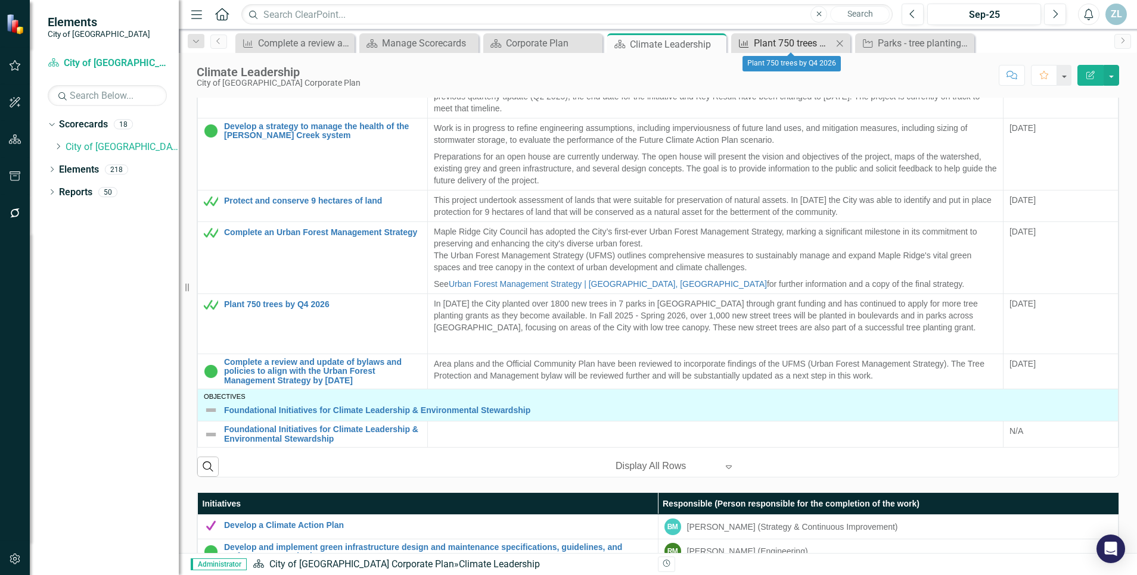
click at [779, 42] on div "Plant 750 trees by Q4 2026" at bounding box center [793, 43] width 79 height 15
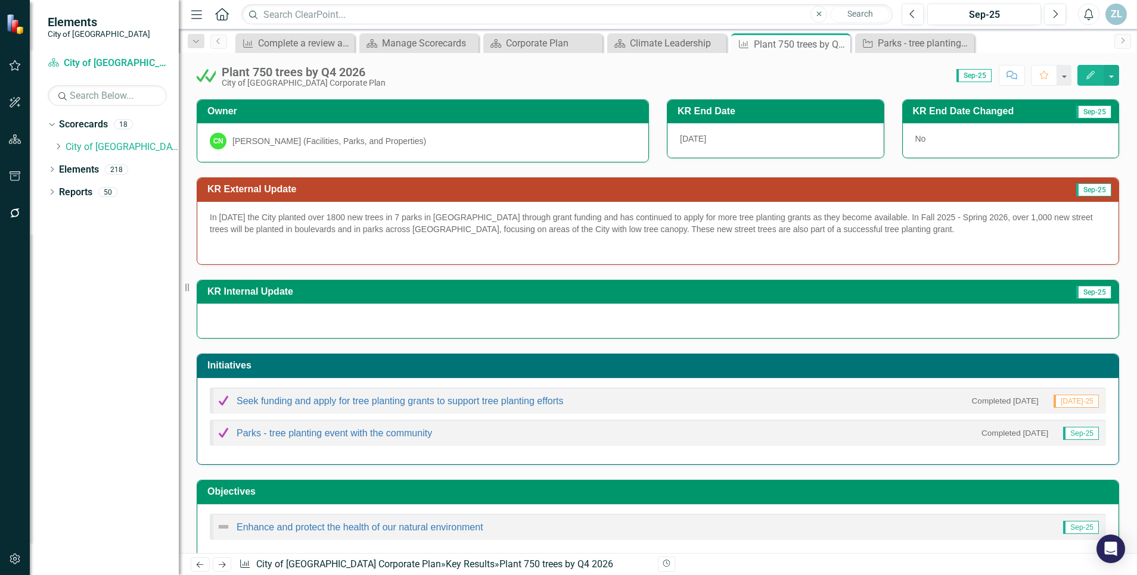
scroll to position [74, 0]
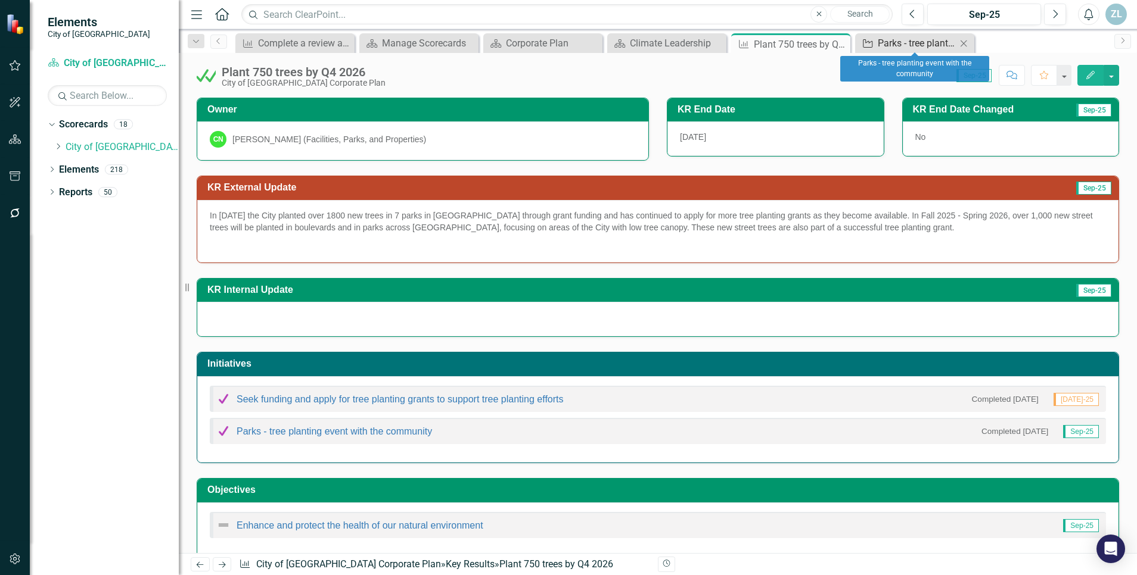
click at [901, 45] on div "Parks - tree planting event with the community" at bounding box center [916, 43] width 79 height 15
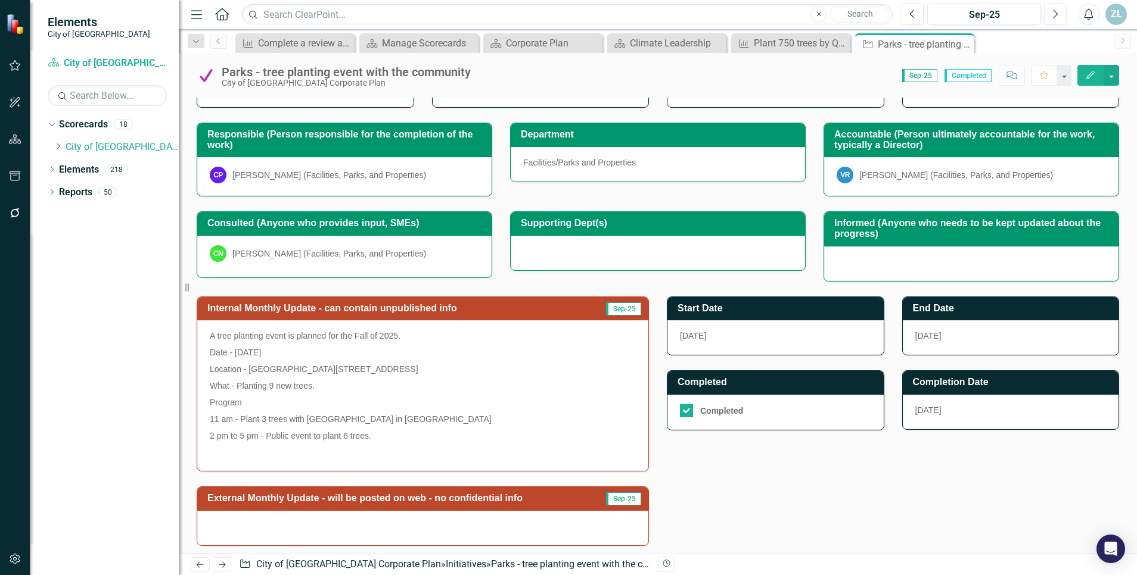
scroll to position [138, 0]
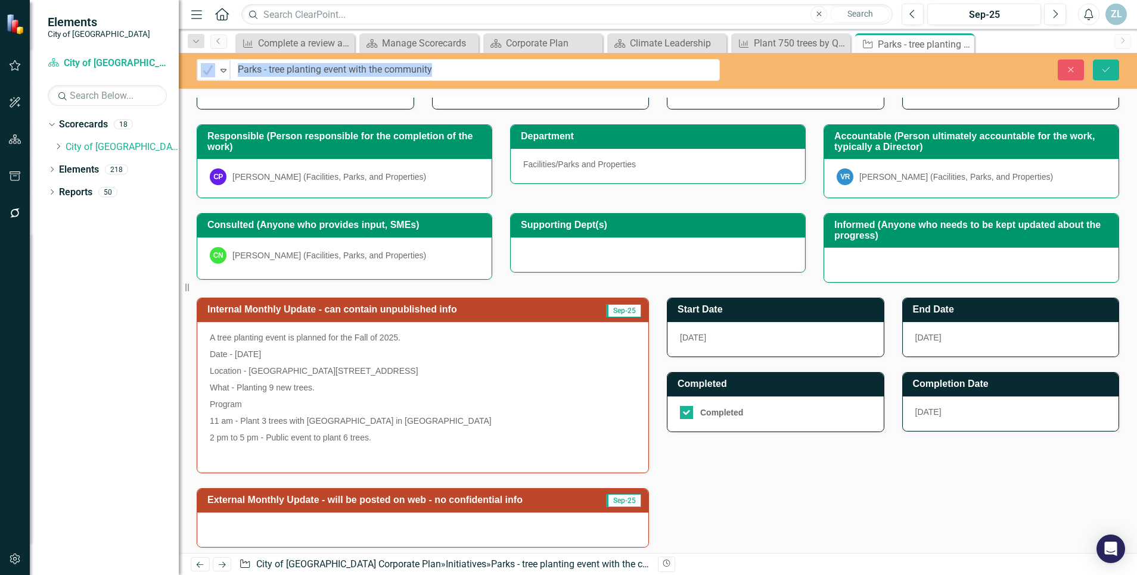
drag, startPoint x: 471, startPoint y: 74, endPoint x: 261, endPoint y: 101, distance: 211.9
click at [711, 460] on div "Internal Monthly Update - can contain unpublished info Sep-25 A tree planting e…" at bounding box center [658, 415] width 940 height 264
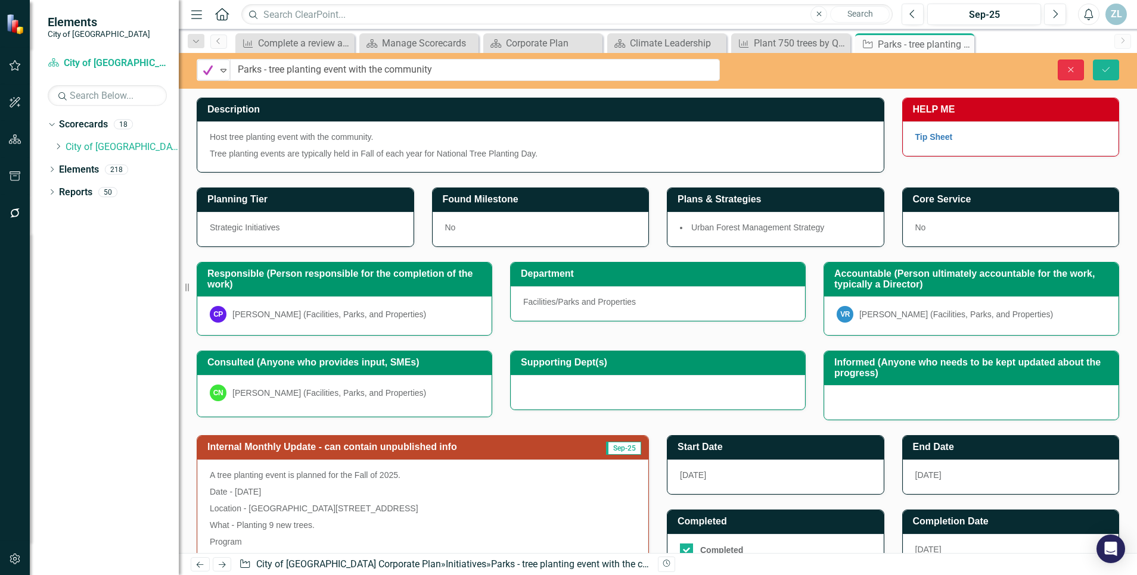
click at [1059, 70] on button "Close" at bounding box center [1070, 70] width 26 height 21
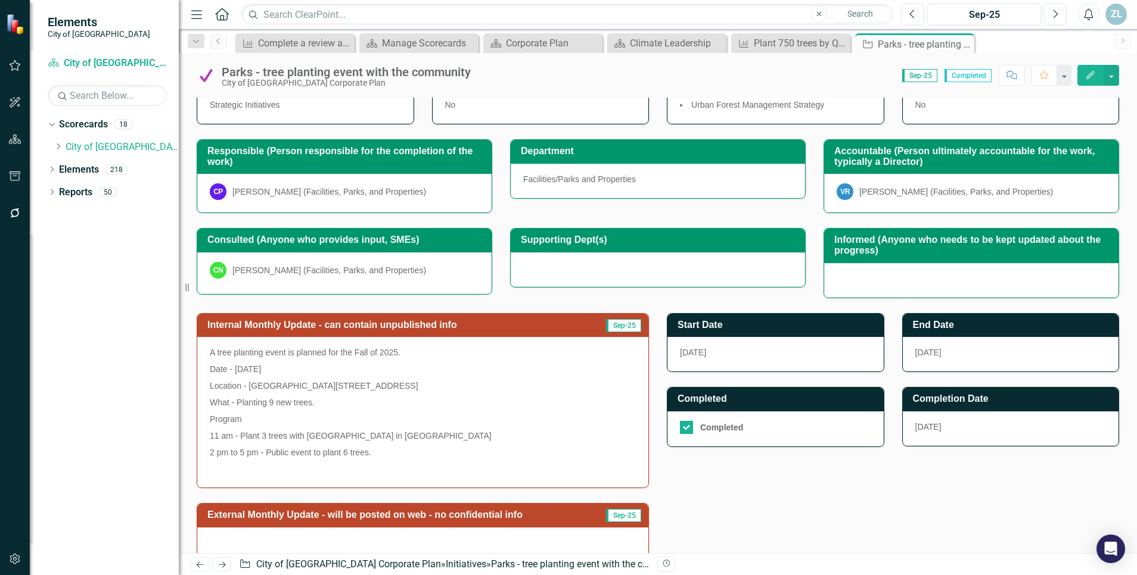
scroll to position [122, 0]
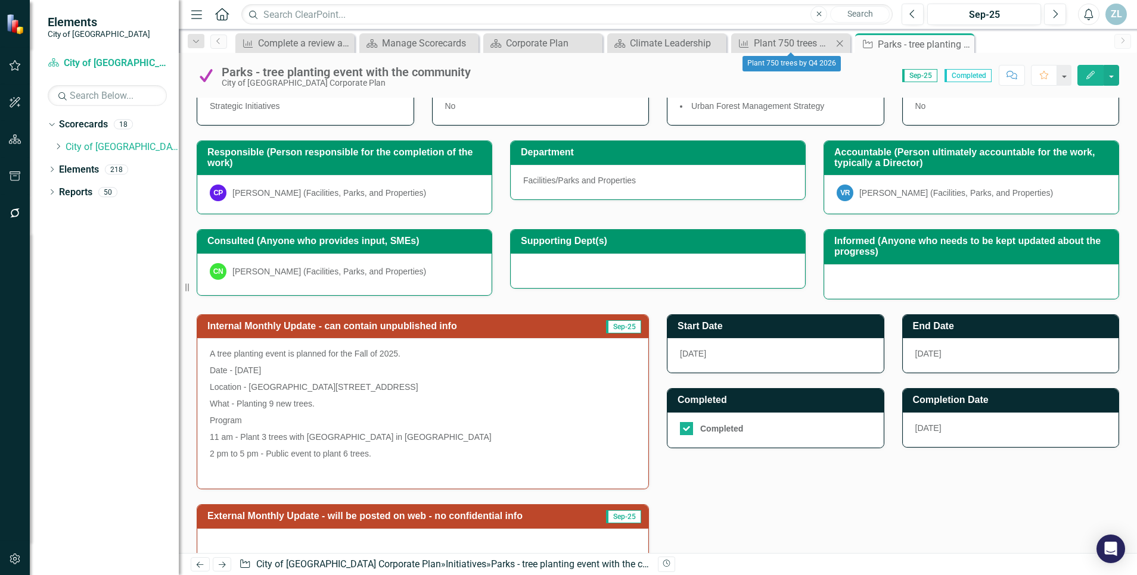
click at [794, 33] on div "Key Result Plant 750 trees by Q4 2026 Close" at bounding box center [790, 43] width 119 height 20
click at [789, 45] on div "Plant 750 trees by Q4 2026" at bounding box center [793, 43] width 79 height 15
